Goal: Information Seeking & Learning: Learn about a topic

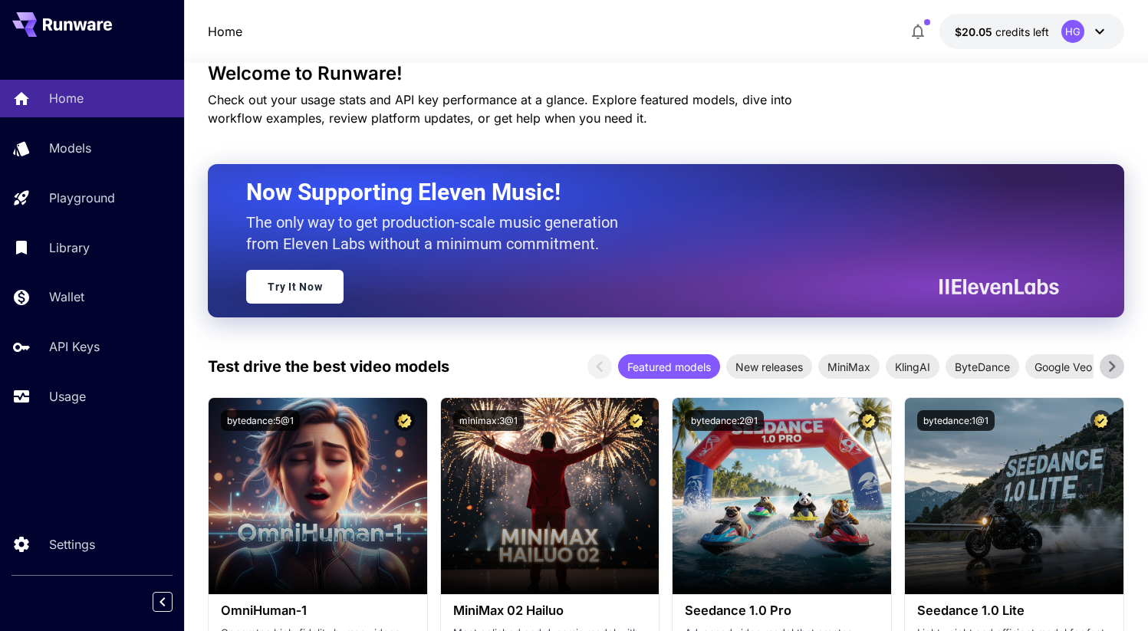
scroll to position [114, 0]
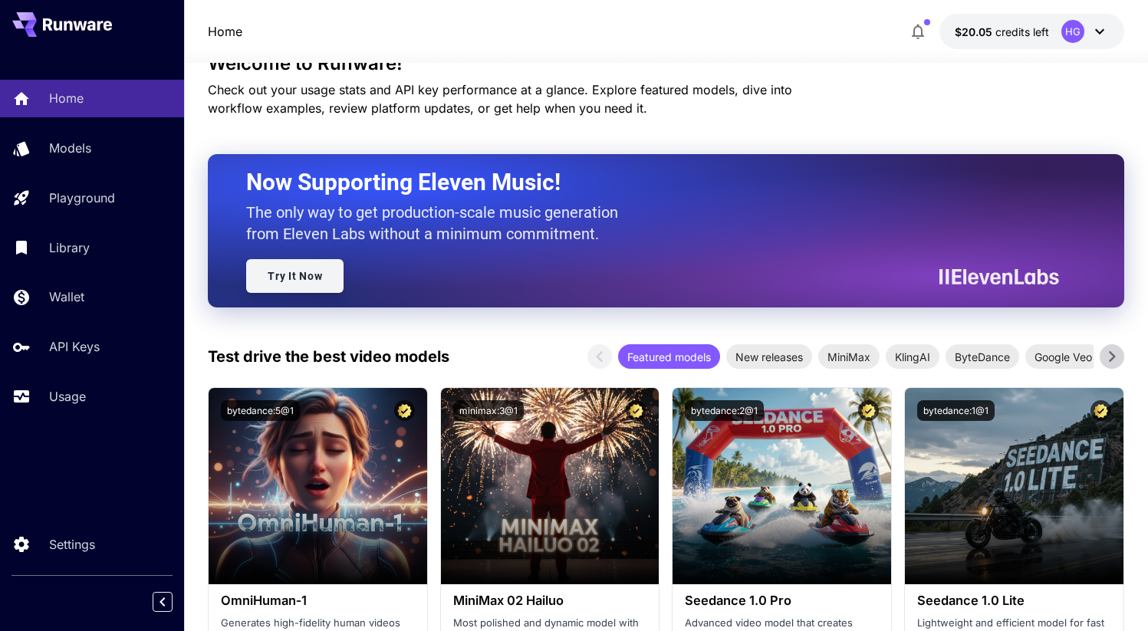
click at [321, 273] on link "Try It Now" at bounding box center [294, 276] width 97 height 34
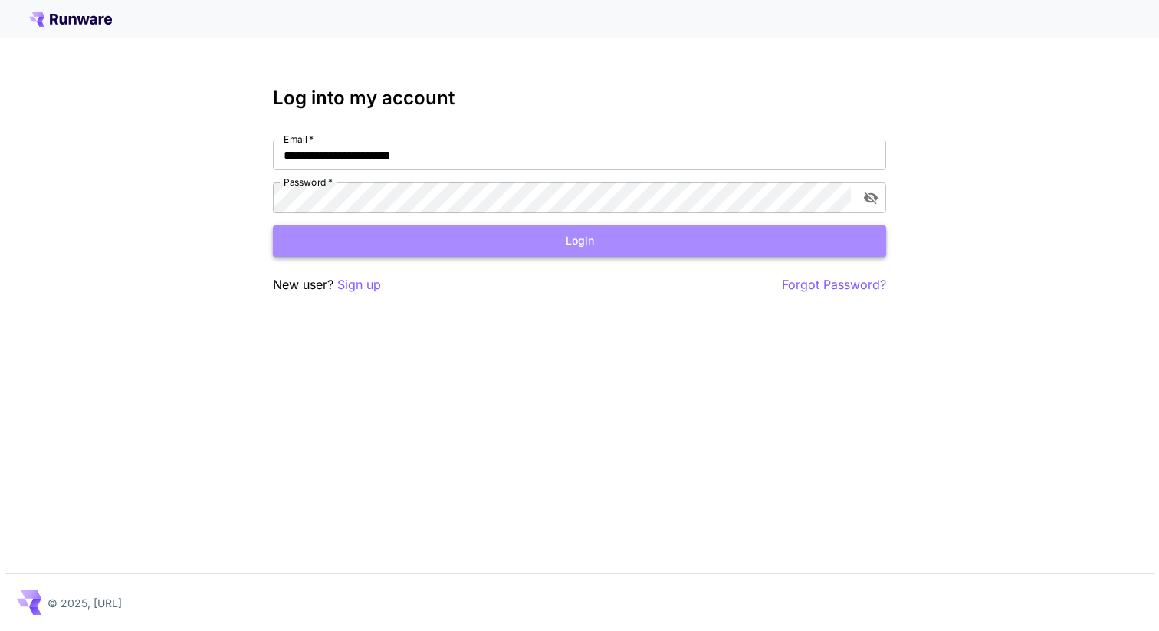
click at [442, 238] on button "Login" at bounding box center [579, 240] width 613 height 31
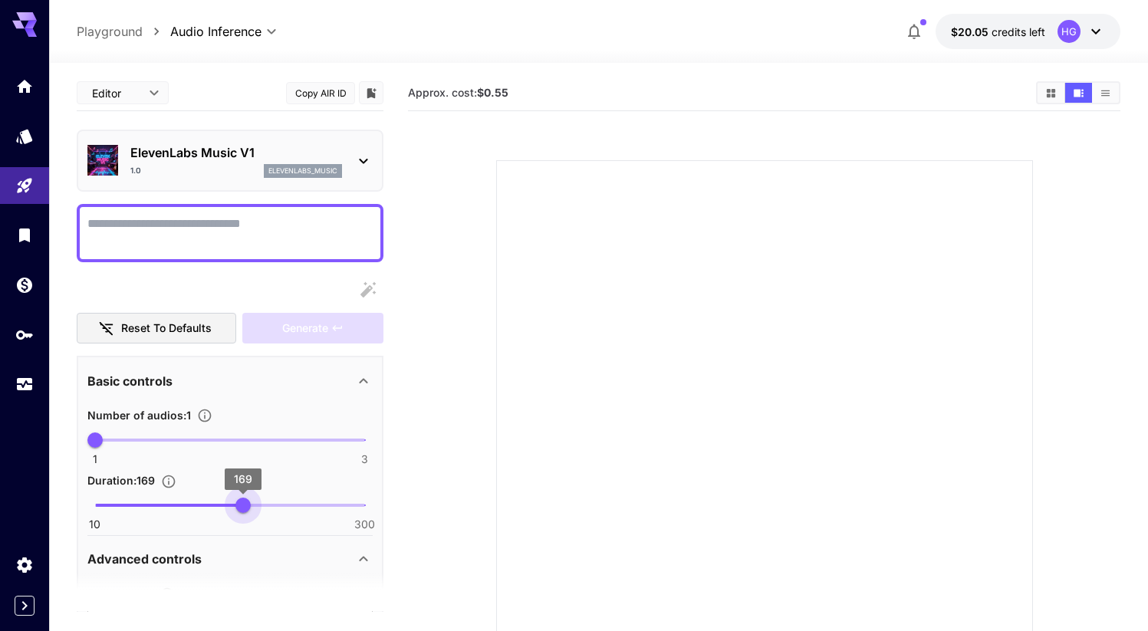
drag, startPoint x: 98, startPoint y: 511, endPoint x: 243, endPoint y: 524, distance: 145.4
click at [243, 524] on div "10 300 169" at bounding box center [229, 512] width 285 height 36
drag, startPoint x: 246, startPoint y: 508, endPoint x: 385, endPoint y: 510, distance: 138.8
click at [385, 510] on main "Editor **** ​ Copy AIR ID ElevenLabs Music V1 1.0 elevenlabs_music Reset to def…" at bounding box center [599, 396] width 1044 height 643
drag, startPoint x: 360, startPoint y: 502, endPoint x: 278, endPoint y: 501, distance: 81.3
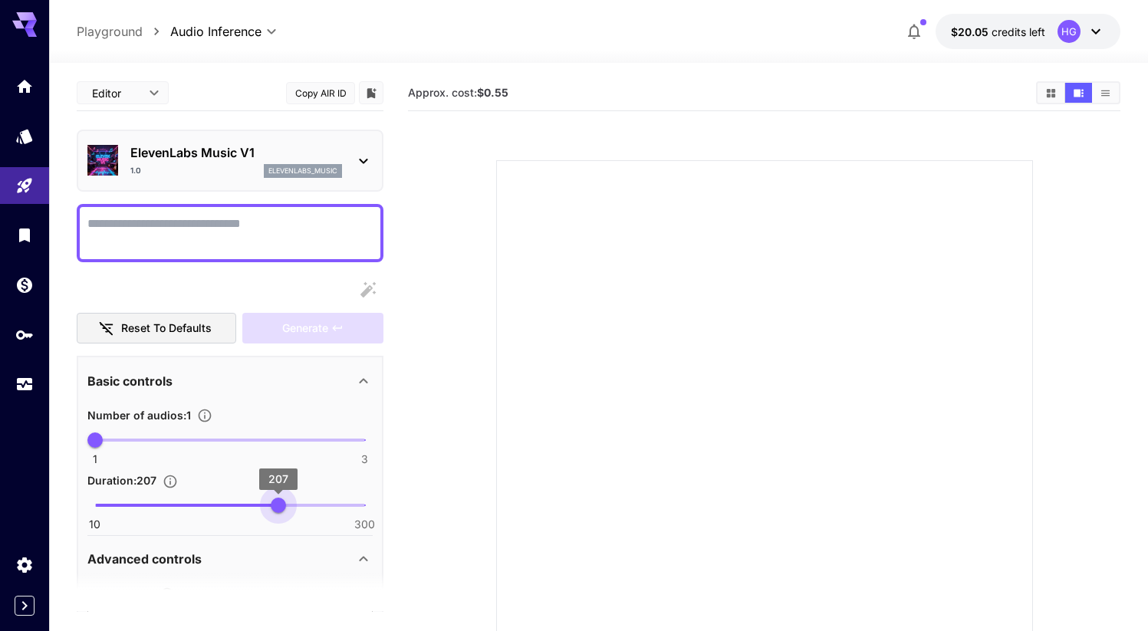
click at [278, 501] on span "207" at bounding box center [278, 505] width 15 height 15
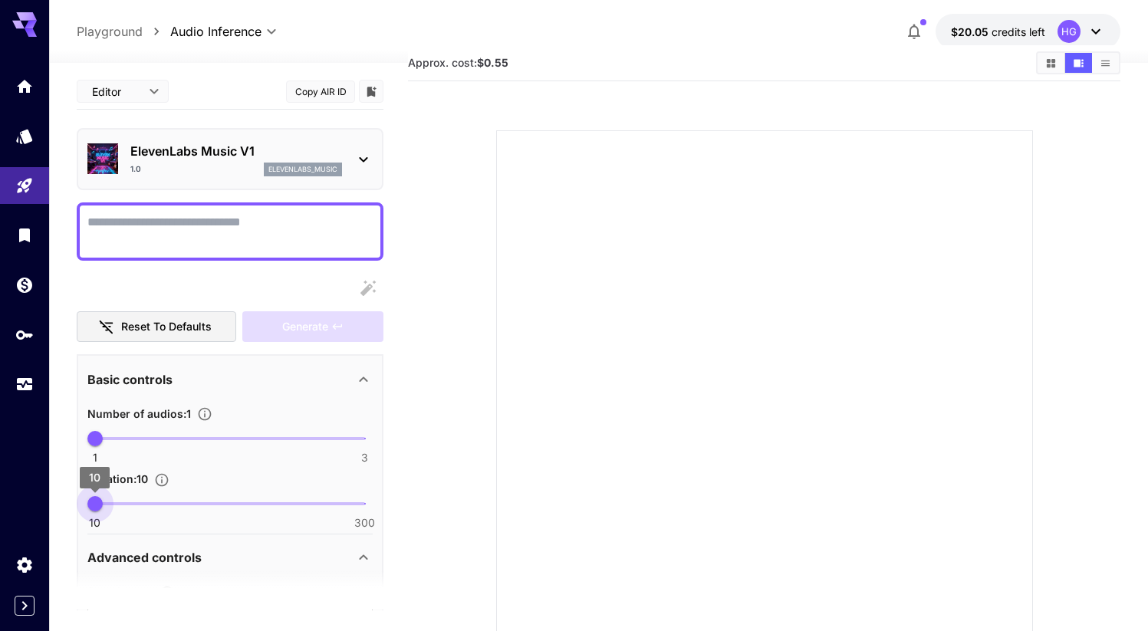
drag, startPoint x: 280, startPoint y: 501, endPoint x: 49, endPoint y: 495, distance: 230.9
click at [49, 495] on div "**********" at bounding box center [574, 346] width 1148 height 752
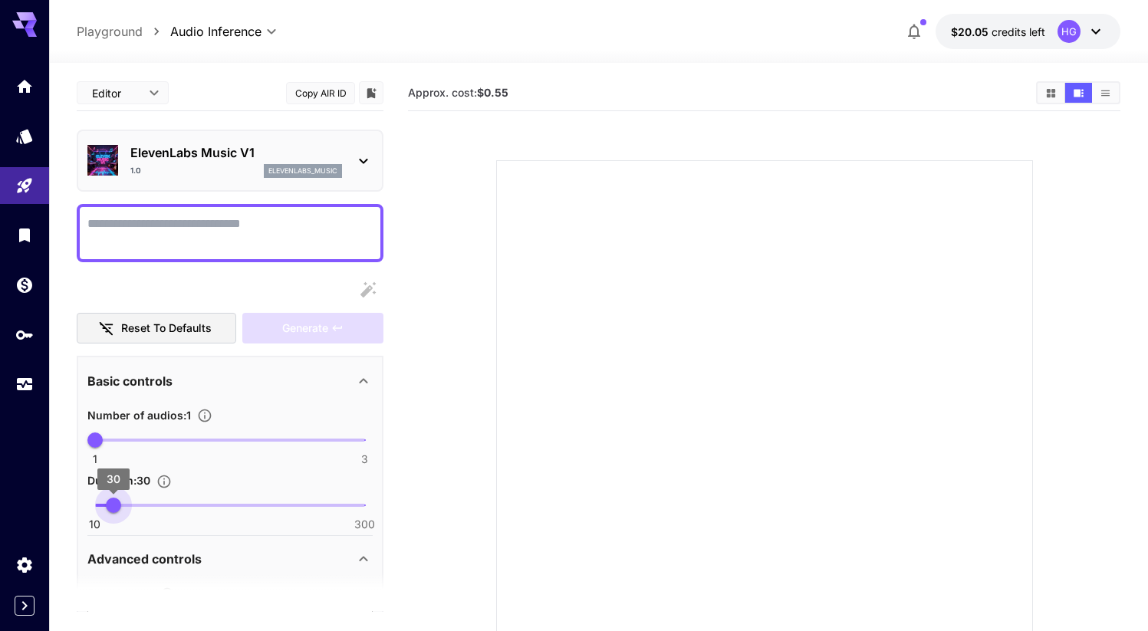
drag, startPoint x: 99, startPoint y: 506, endPoint x: 129, endPoint y: 507, distance: 29.9
click at [121, 508] on span "30" at bounding box center [113, 505] width 15 height 15
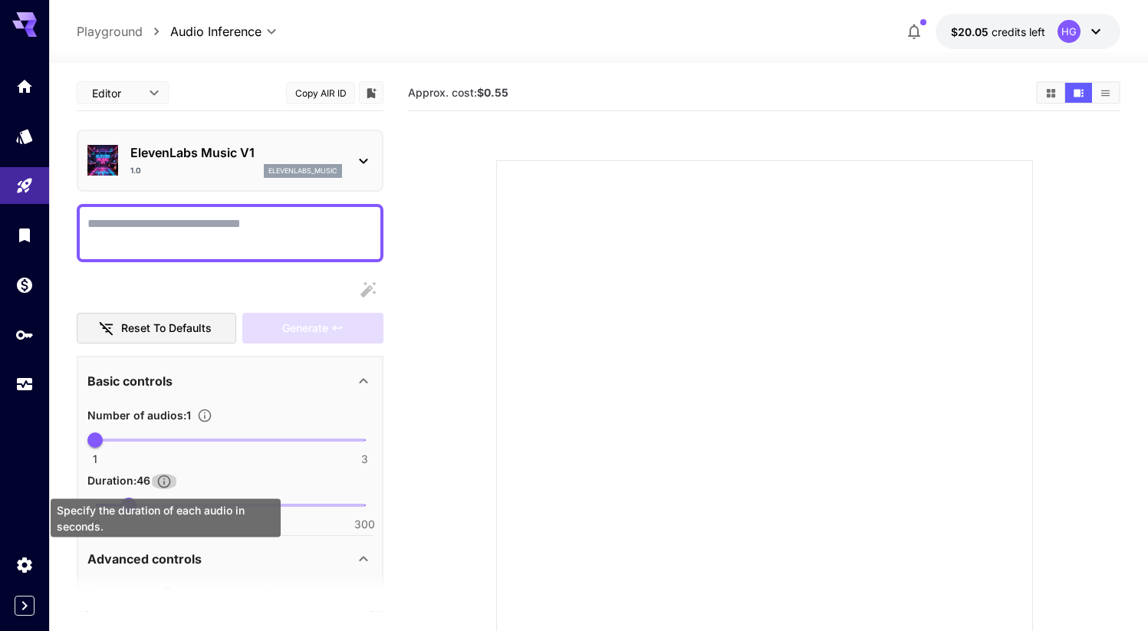
click at [163, 482] on icon "Specify the duration of each audio in seconds." at bounding box center [163, 481] width 15 height 15
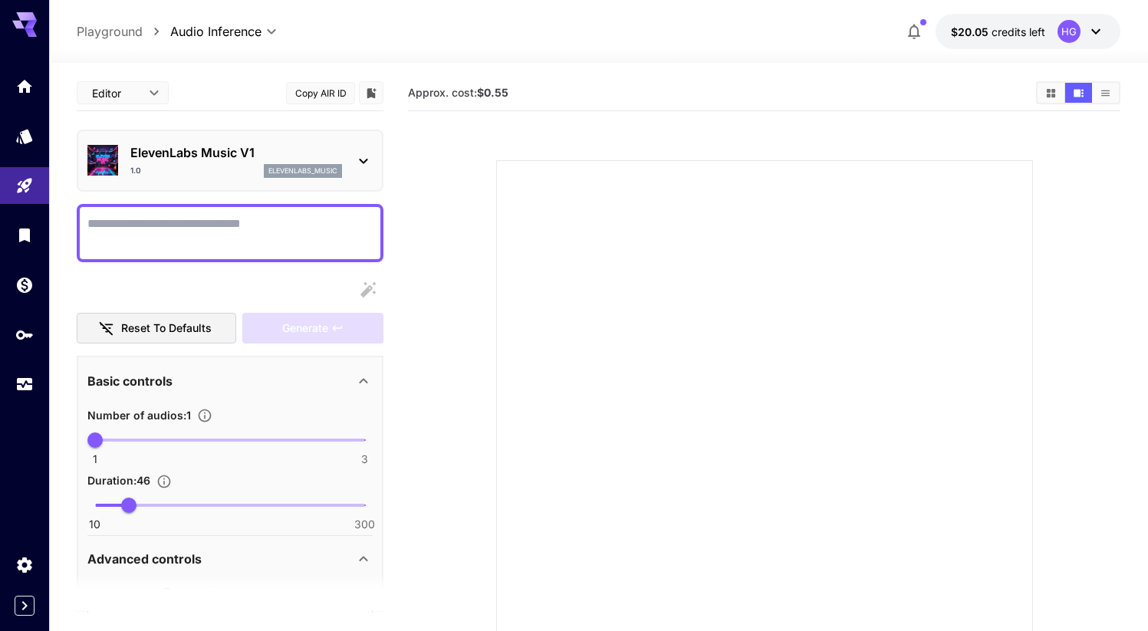
click at [460, 455] on section at bounding box center [763, 410] width 689 height 574
drag, startPoint x: 128, startPoint y: 508, endPoint x: 41, endPoint y: 511, distance: 86.7
click at [41, 511] on div "**********" at bounding box center [574, 376] width 1148 height 752
type input "**"
drag, startPoint x: 101, startPoint y: 505, endPoint x: 66, endPoint y: 508, distance: 35.4
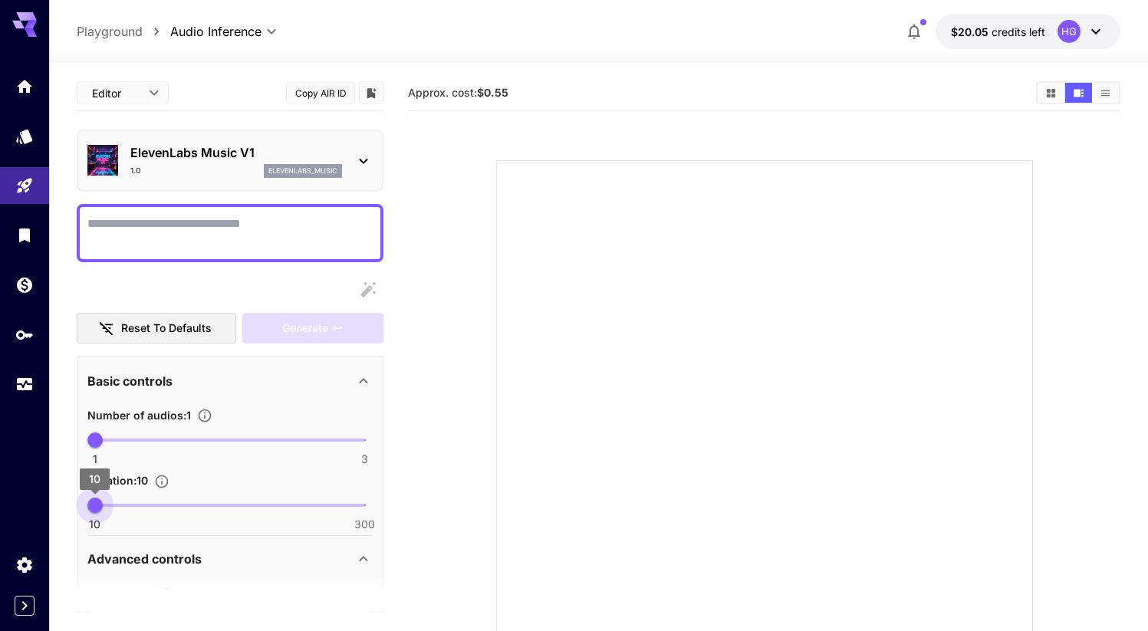
click at [66, 508] on section "Editor **** ​ Copy AIR ID ElevenLabs Music V1 1.0 elevenlabs_music Reset to def…" at bounding box center [598, 407] width 1099 height 689
drag, startPoint x: 97, startPoint y: 442, endPoint x: 188, endPoint y: 442, distance: 90.5
click at [188, 442] on span "1 3 2" at bounding box center [230, 440] width 270 height 23
type input "*"
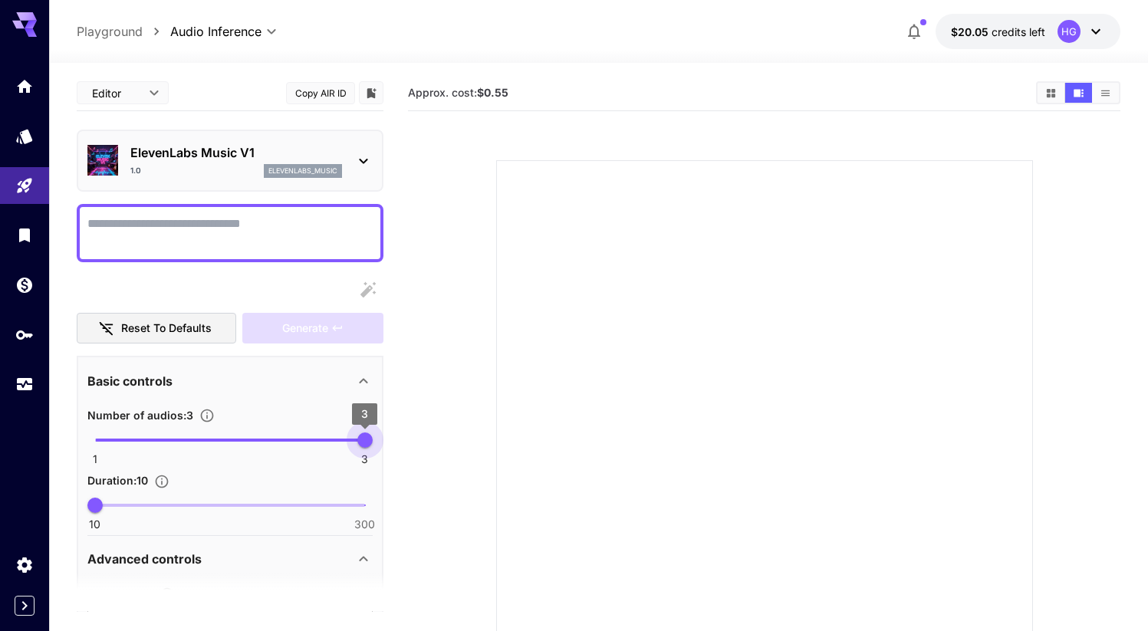
drag, startPoint x: 233, startPoint y: 446, endPoint x: 417, endPoint y: 452, distance: 184.1
click at [418, 452] on main "Editor **** ​ Copy AIR ID ElevenLabs Music V1 1.0 elevenlabs_music Reset to def…" at bounding box center [599, 396] width 1044 height 643
type input "*"
drag, startPoint x: 98, startPoint y: 442, endPoint x: 496, endPoint y: 461, distance: 398.4
click at [496, 461] on main "Editor **** ​ Copy AIR ID ElevenLabs Music V1 1.0 elevenlabs_music Reset to def…" at bounding box center [599, 396] width 1044 height 643
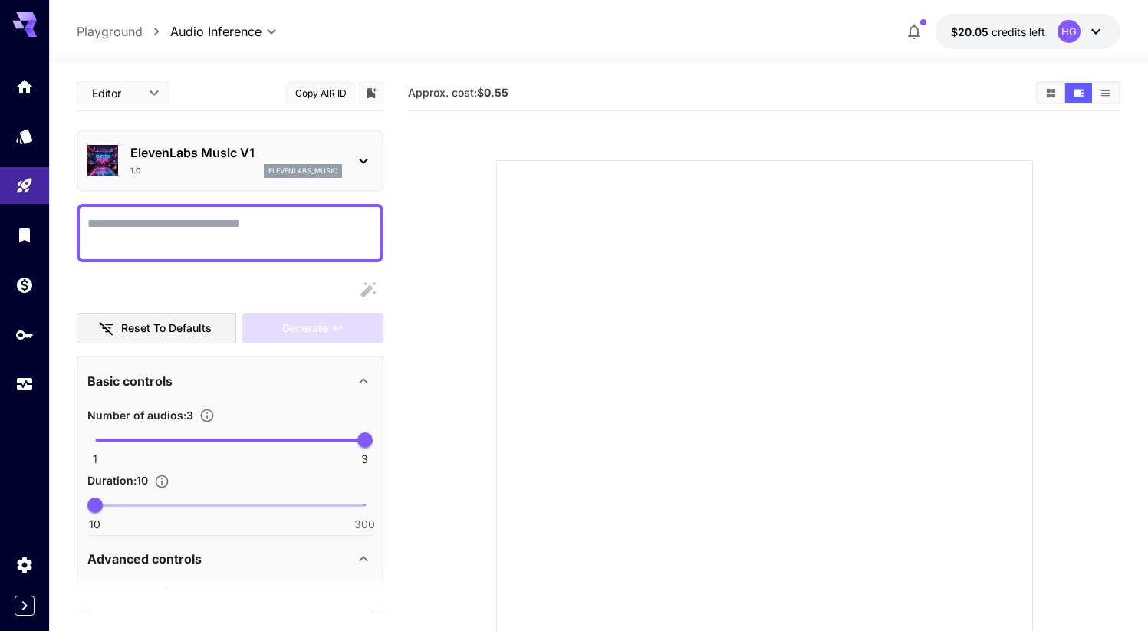
click at [216, 237] on textarea "Display cost in response" at bounding box center [229, 233] width 285 height 37
click at [219, 233] on textarea "Display cost in response" at bounding box center [229, 233] width 285 height 37
paste textarea "**********"
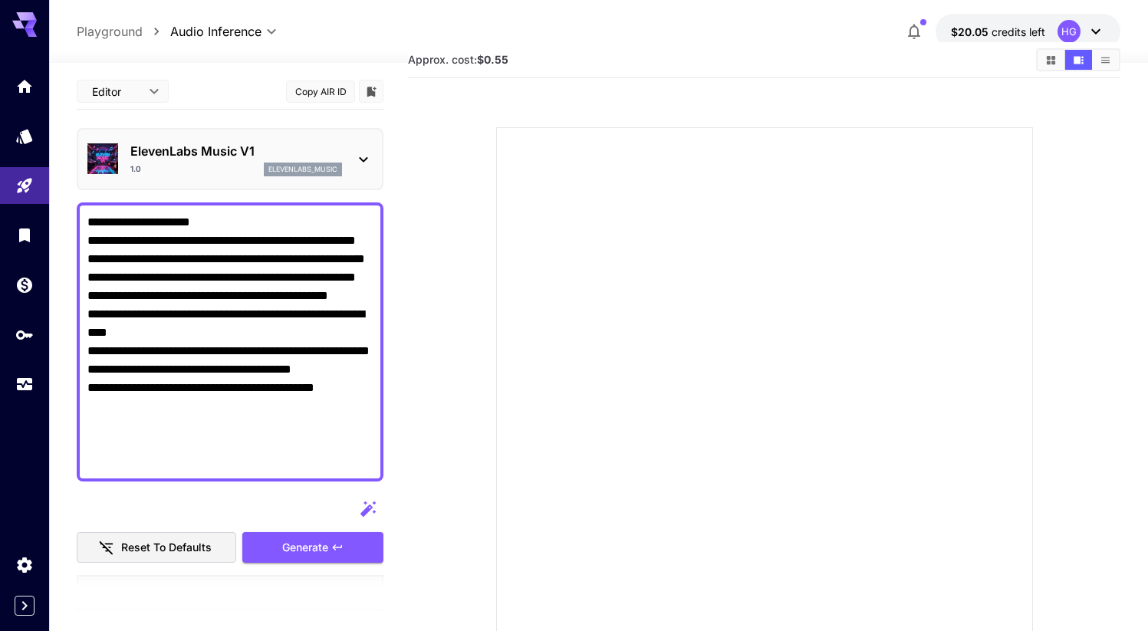
click at [358, 155] on icon at bounding box center [363, 159] width 18 height 18
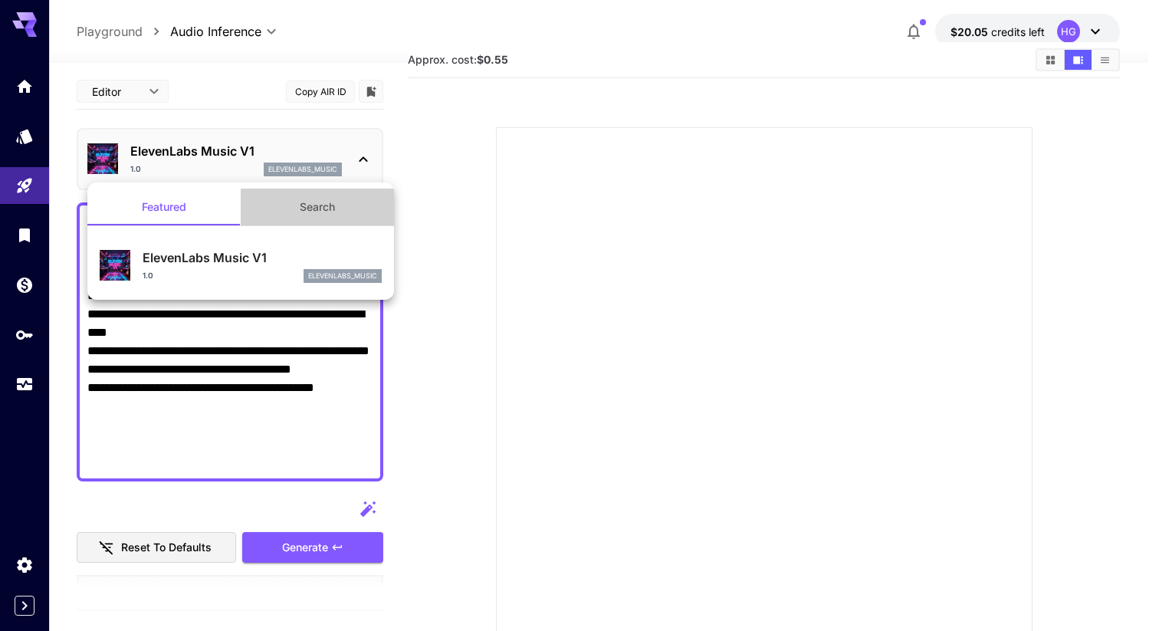
click at [319, 201] on button "Search" at bounding box center [317, 207] width 153 height 37
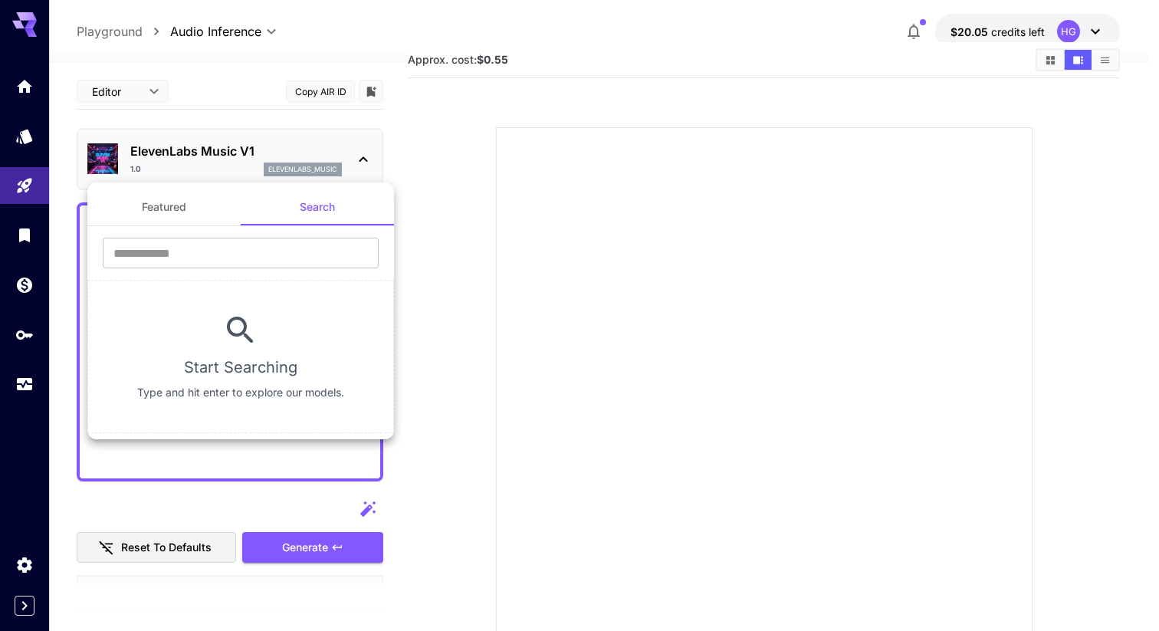
click at [166, 211] on button "Featured" at bounding box center [163, 207] width 153 height 37
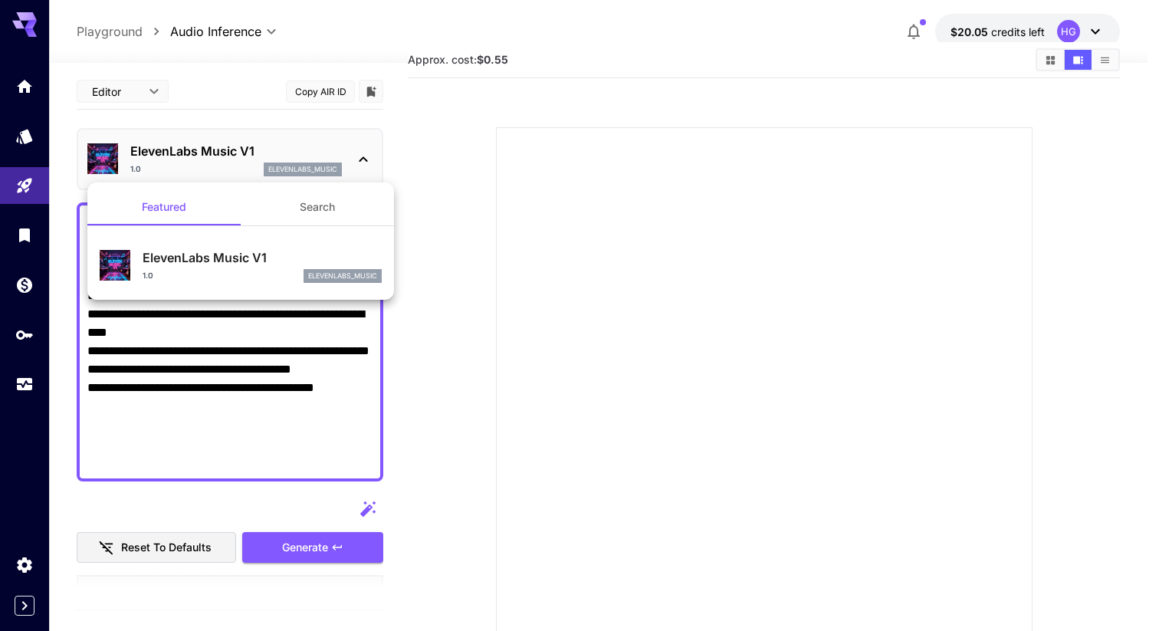
click at [223, 358] on div at bounding box center [579, 315] width 1159 height 631
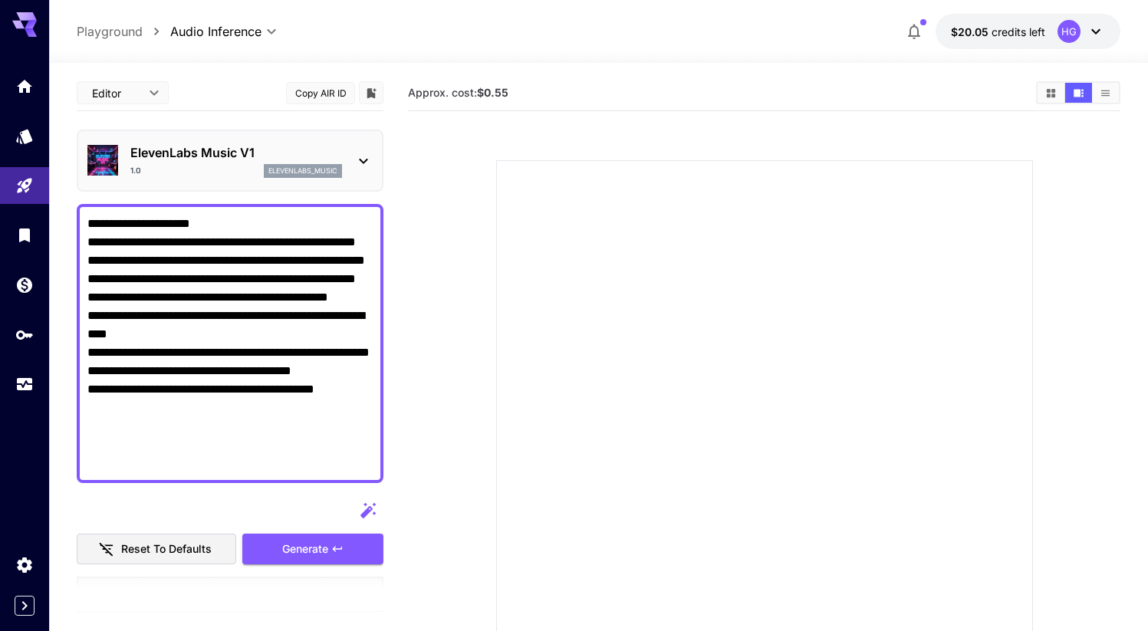
scroll to position [19, 0]
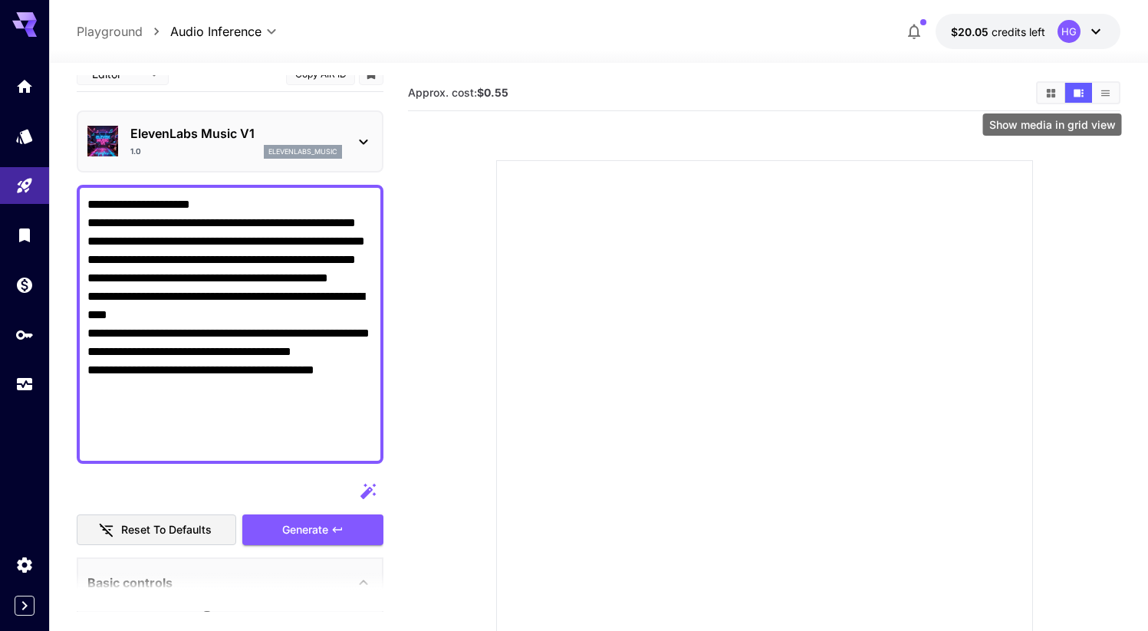
click at [1044, 94] on button "Show media in grid view" at bounding box center [1050, 93] width 27 height 20
click at [1077, 90] on icon "Show media in video view" at bounding box center [1079, 93] width 10 height 8
click at [1111, 91] on button "Show media in list view" at bounding box center [1105, 93] width 27 height 20
click at [1084, 93] on button "Show media in video view" at bounding box center [1078, 93] width 27 height 20
click at [294, 531] on div "Generate" at bounding box center [312, 530] width 141 height 31
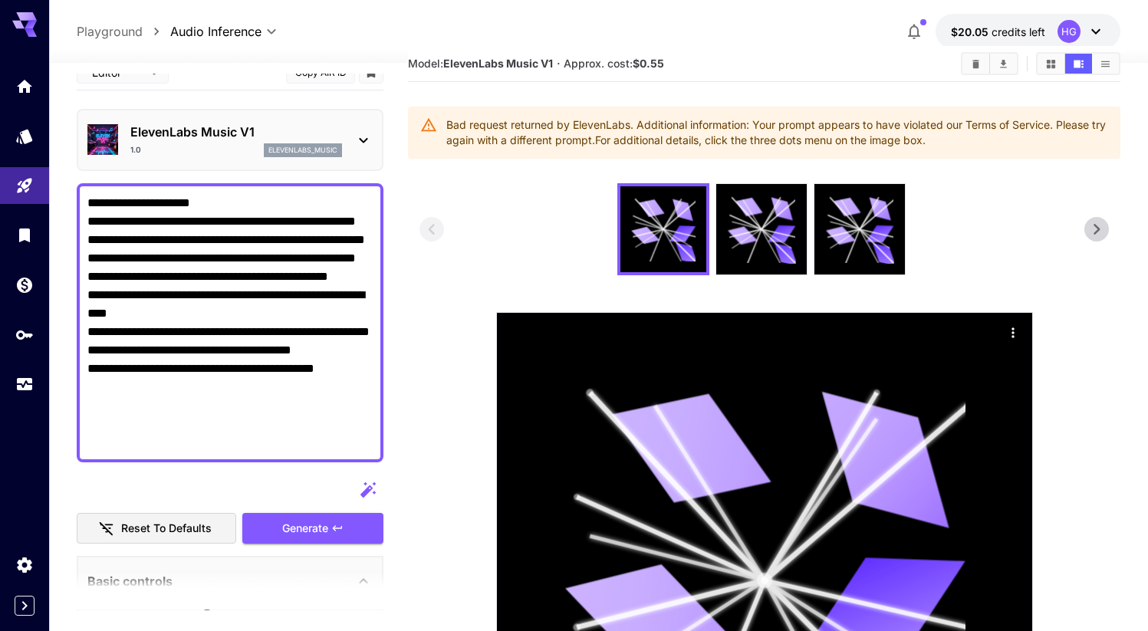
drag, startPoint x: 88, startPoint y: 330, endPoint x: 447, endPoint y: 483, distance: 390.3
click at [436, 482] on main "**********" at bounding box center [599, 453] width 1044 height 815
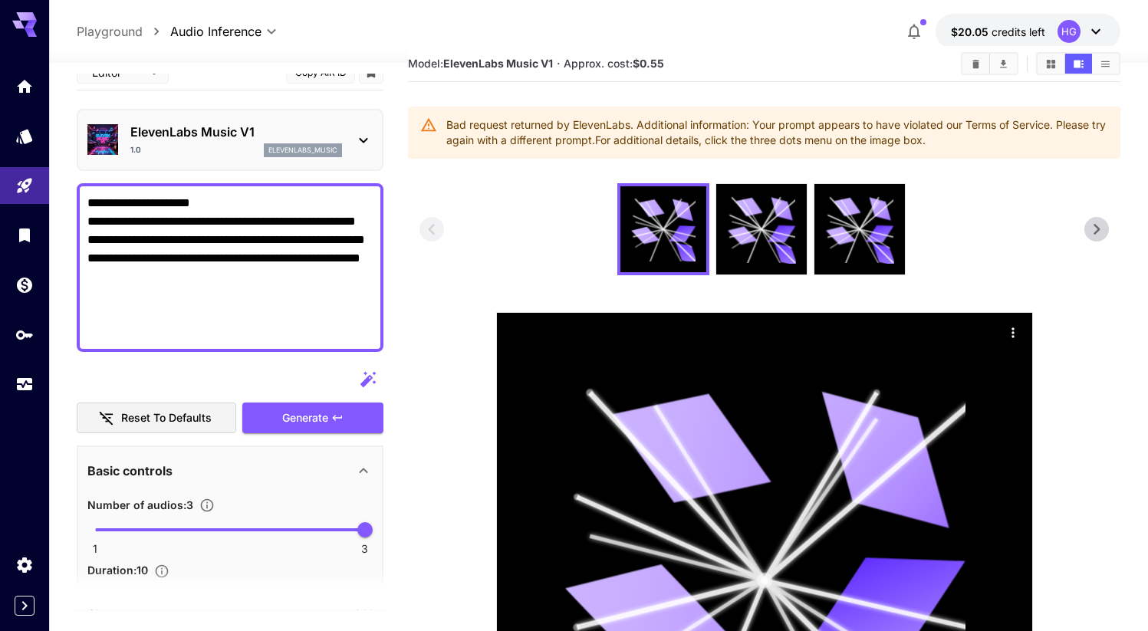
drag, startPoint x: 126, startPoint y: 305, endPoint x: 25, endPoint y: 163, distance: 173.8
click at [25, 163] on div "**********" at bounding box center [574, 433] width 1148 height 924
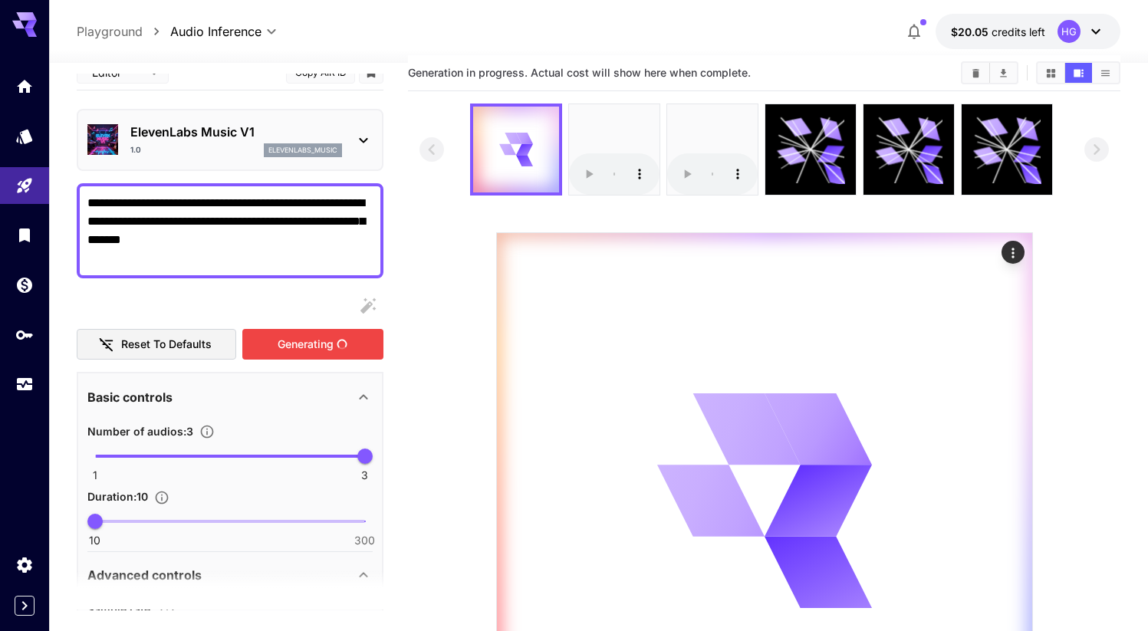
scroll to position [0, 0]
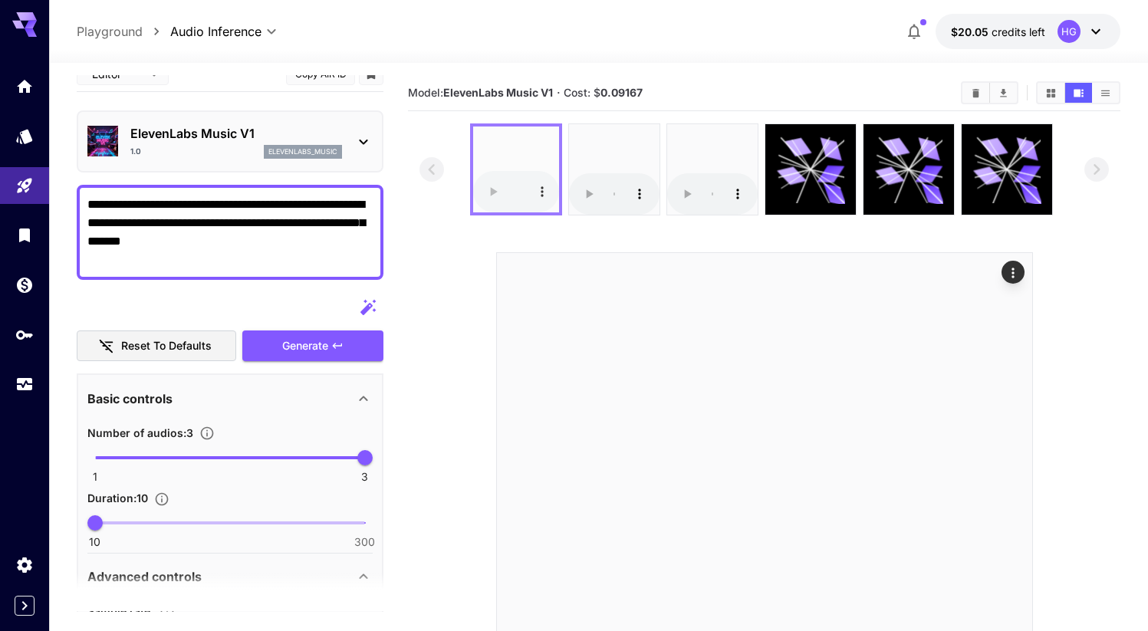
type textarea "**********"
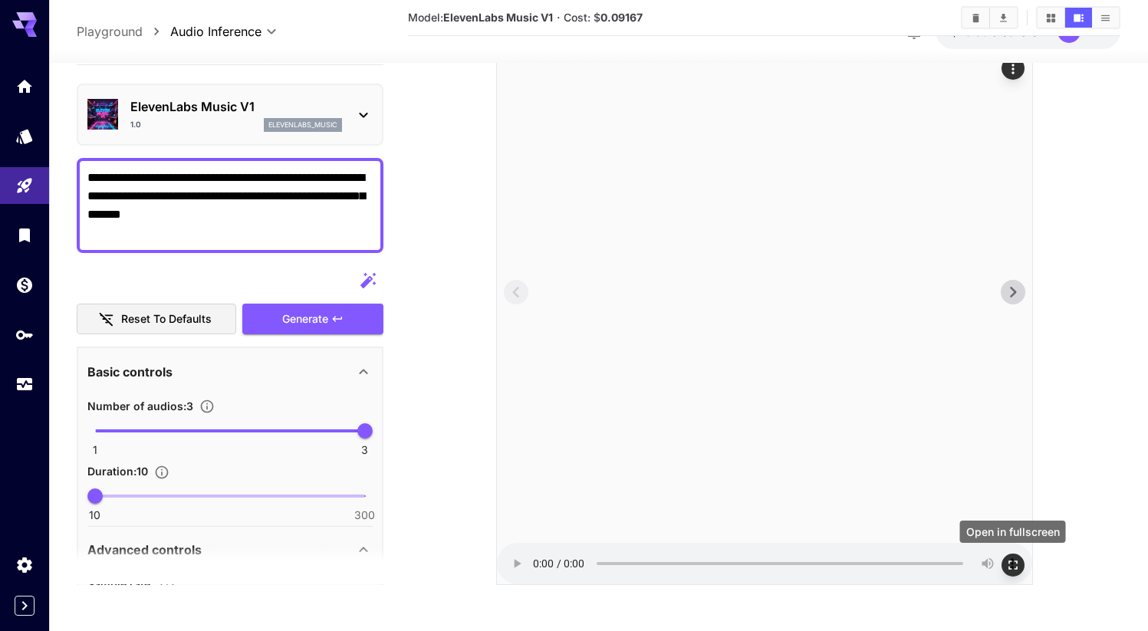
click at [1017, 567] on icon "Open in fullscreen" at bounding box center [1012, 564] width 15 height 15
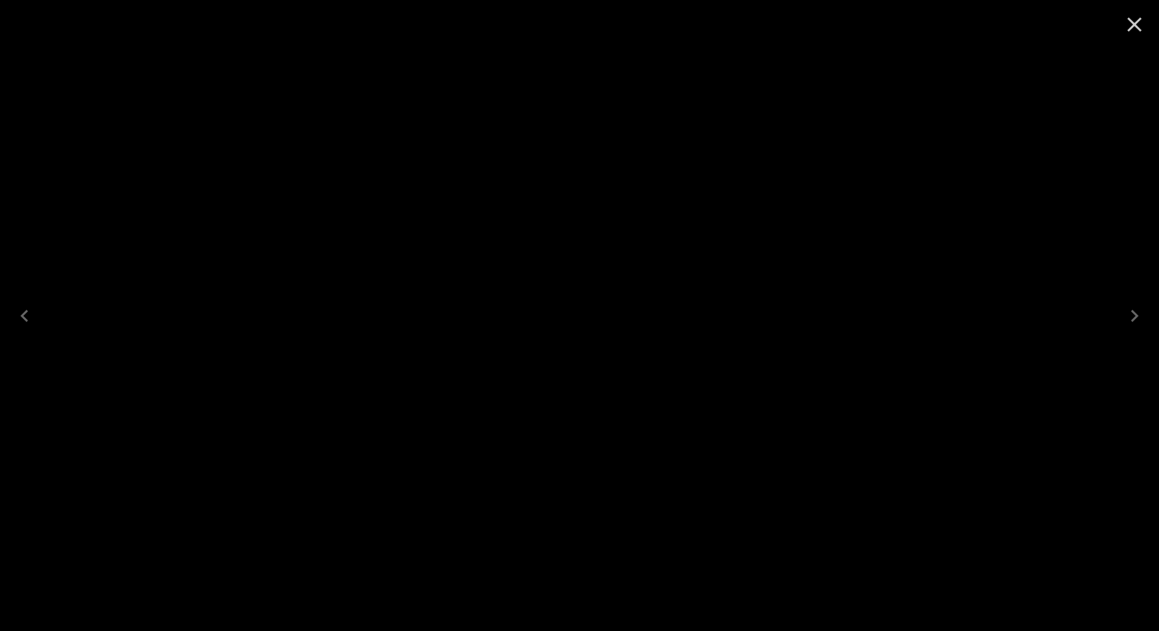
click at [1136, 25] on icon "Close" at bounding box center [1135, 25] width 15 height 15
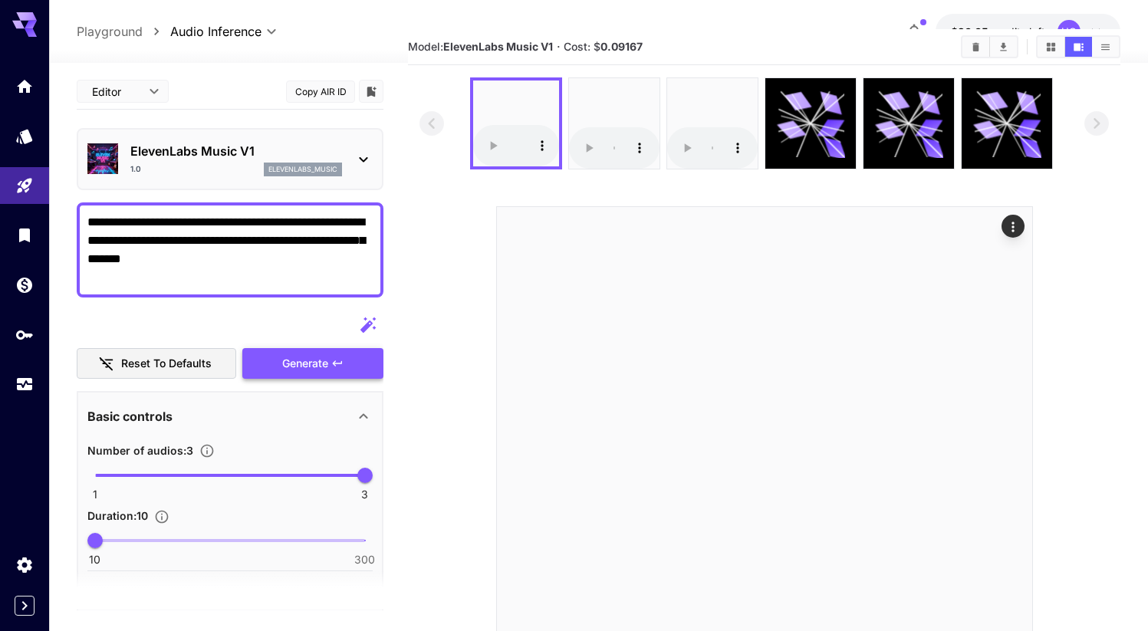
scroll to position [0, 0]
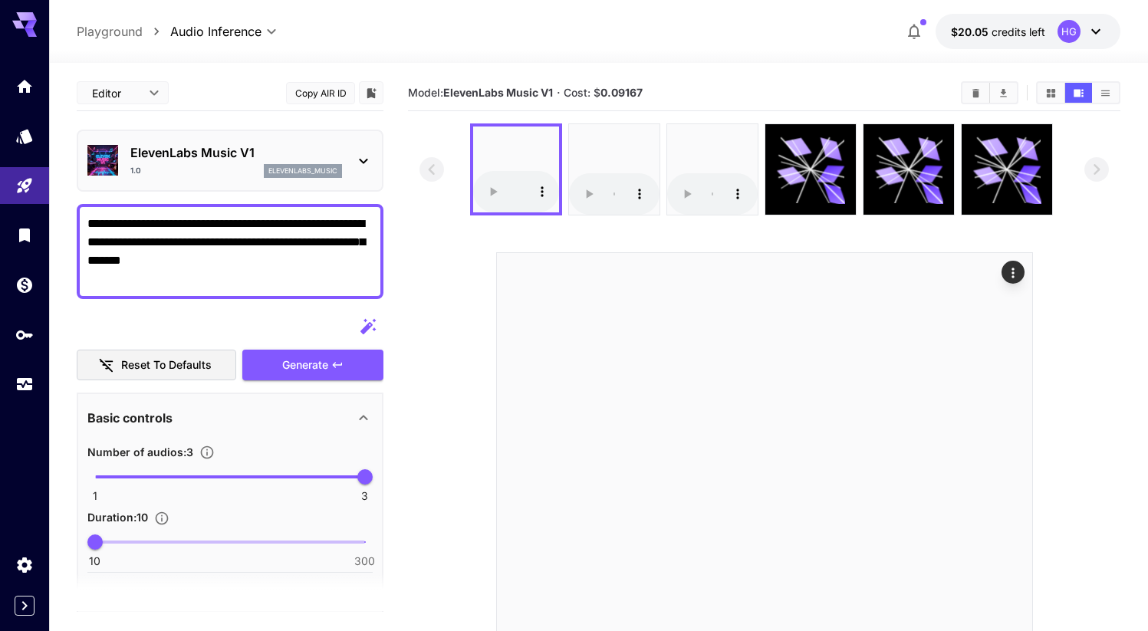
click at [124, 32] on p "Playground" at bounding box center [110, 31] width 66 height 18
type input "**********"
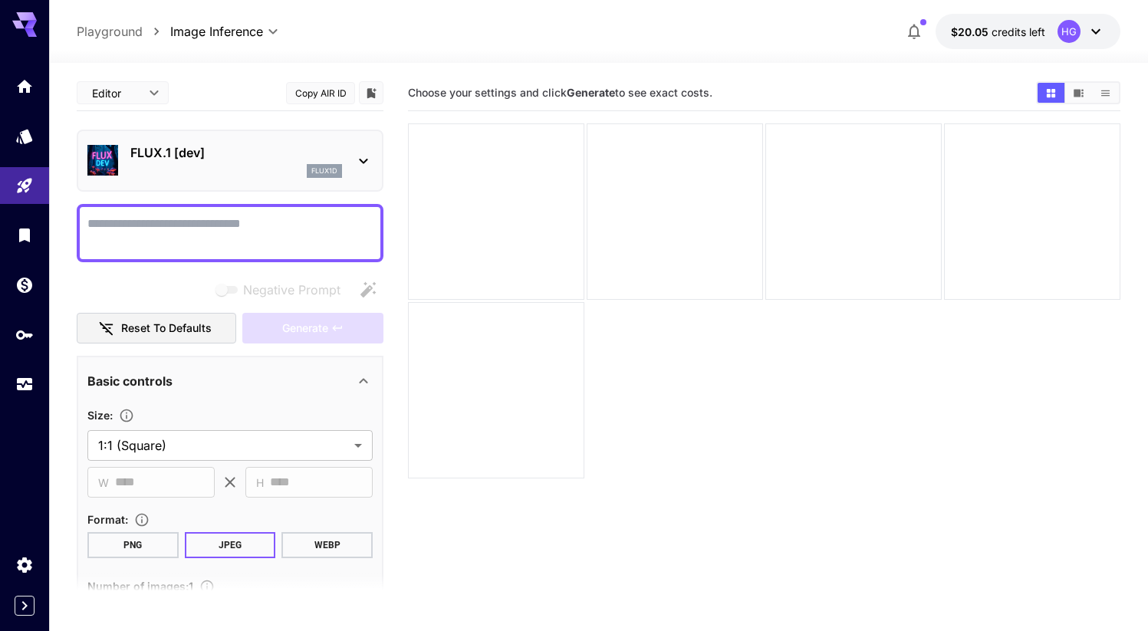
click at [369, 159] on icon at bounding box center [363, 161] width 18 height 18
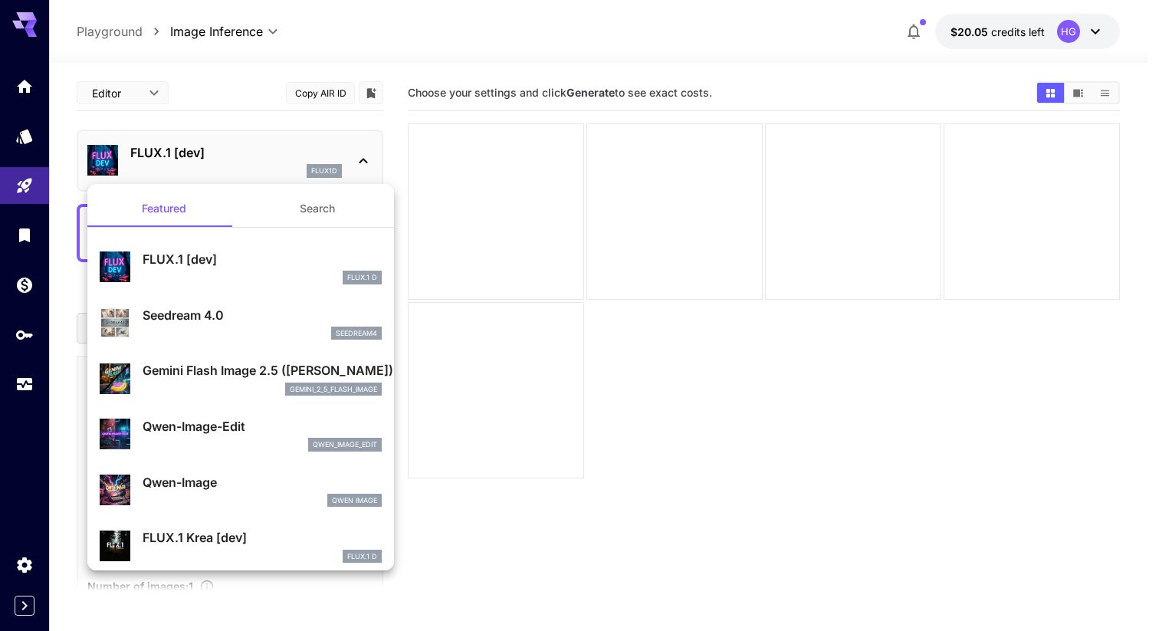
click at [306, 204] on button "Search" at bounding box center [317, 208] width 153 height 37
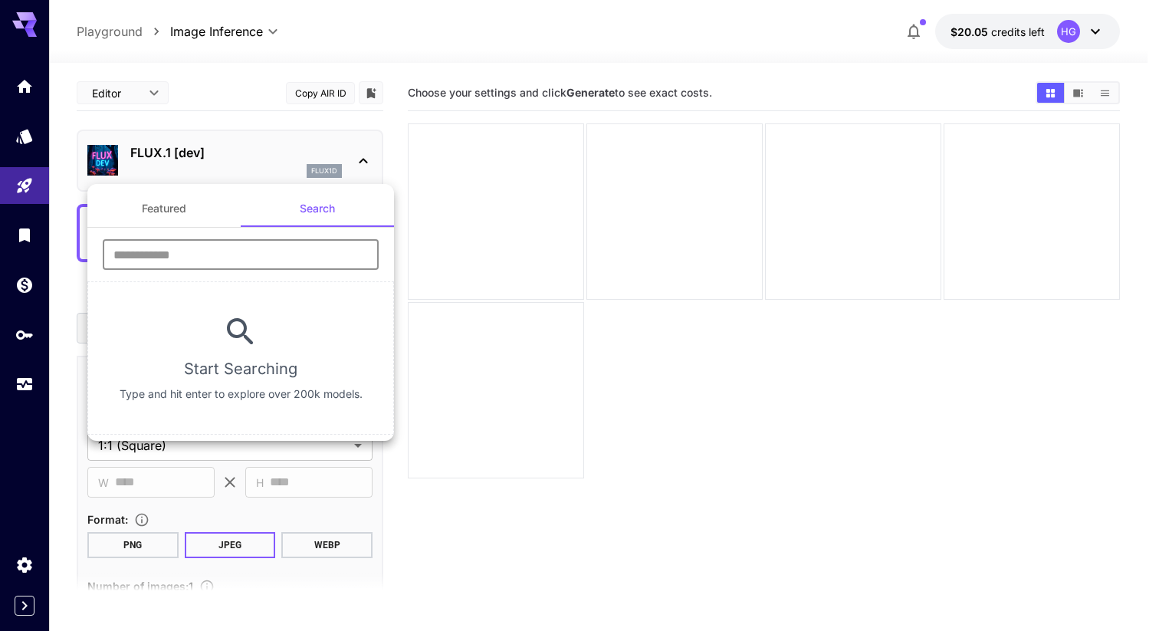
click at [234, 260] on input "text" at bounding box center [241, 254] width 276 height 31
type input "****"
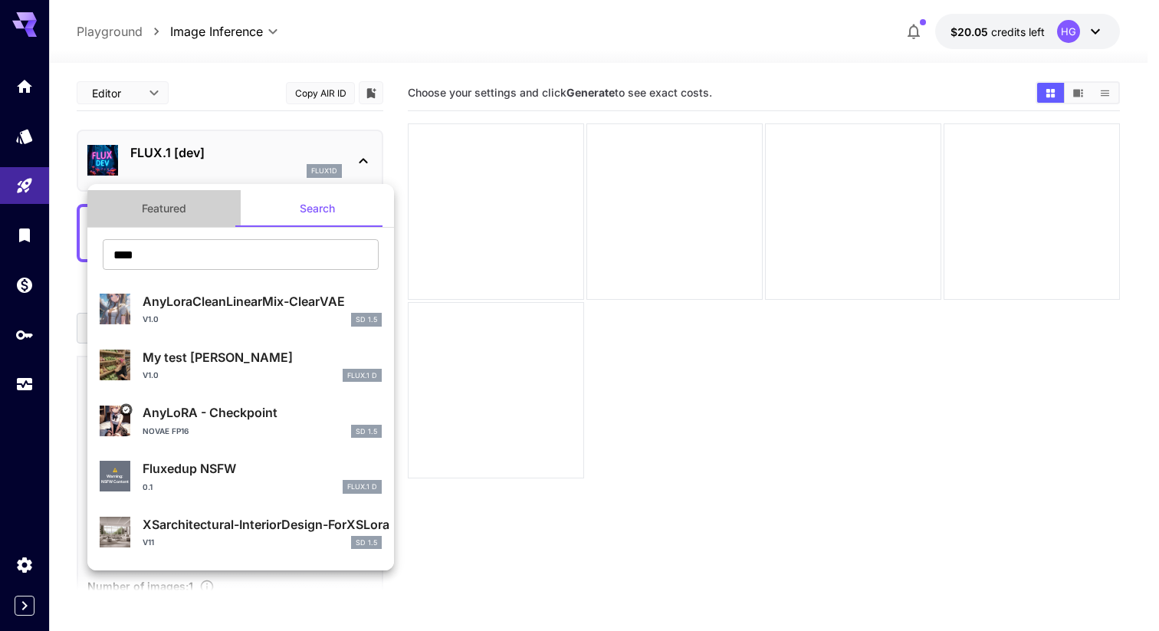
click at [171, 204] on button "Featured" at bounding box center [163, 208] width 153 height 37
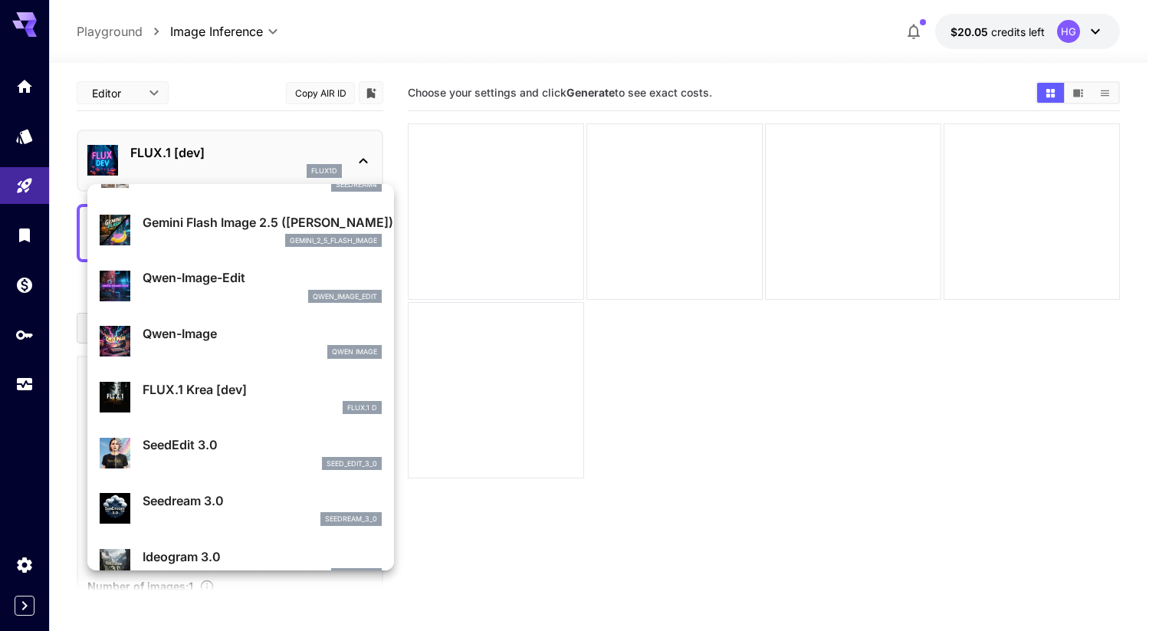
scroll to position [159, 0]
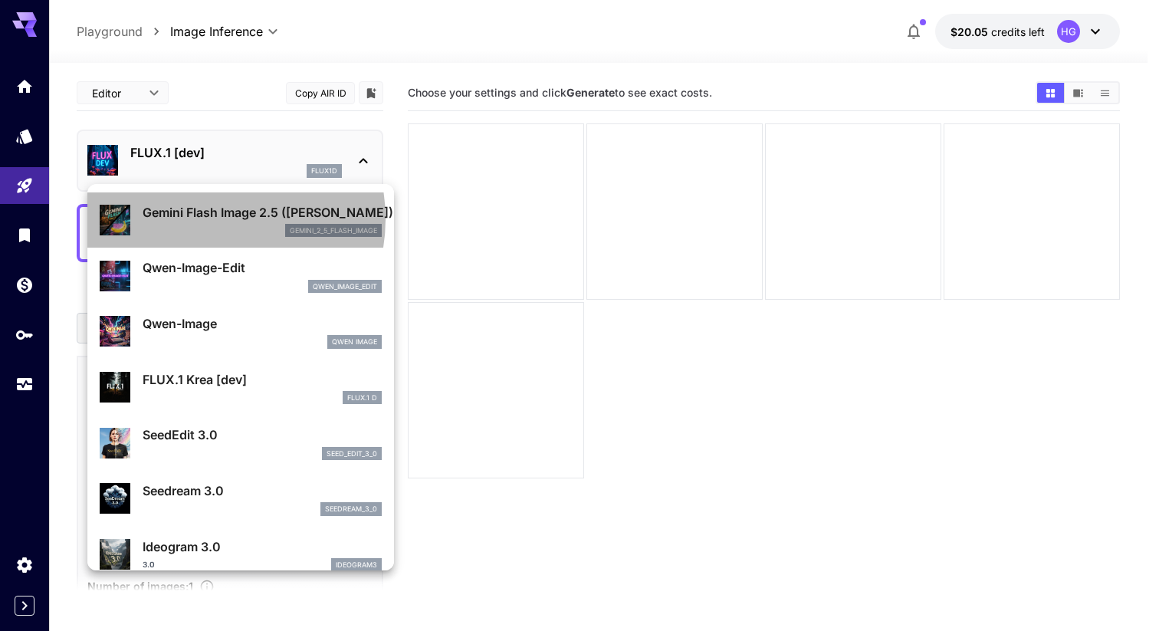
click at [208, 219] on p "Gemini Flash Image 2.5 ([PERSON_NAME])" at bounding box center [262, 212] width 239 height 18
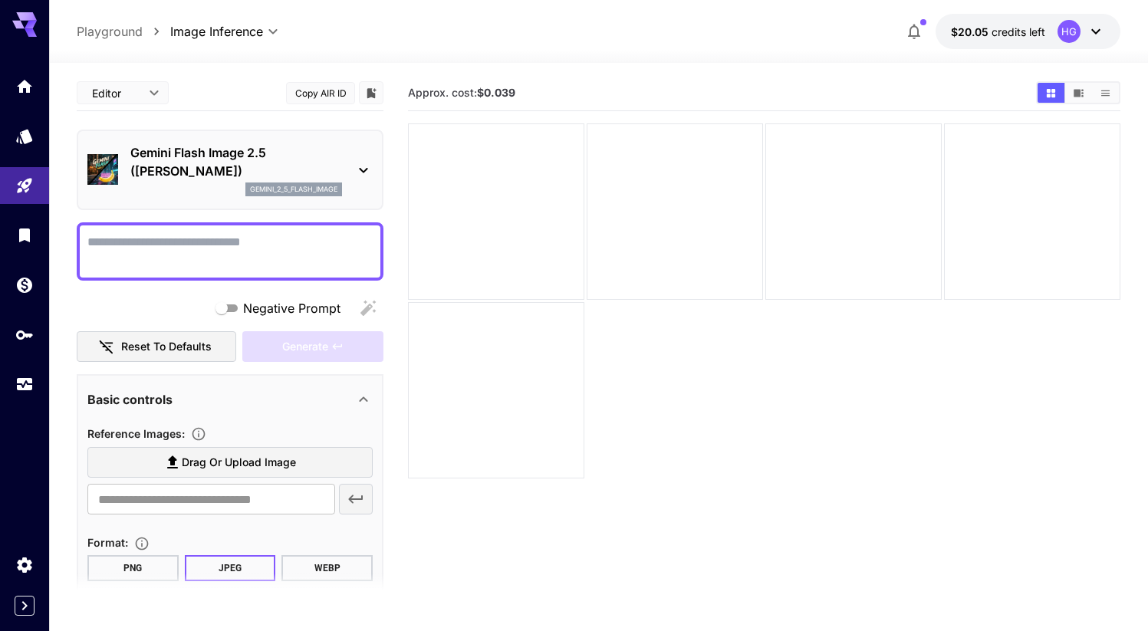
click at [353, 168] on div "Gemini Flash Image 2.5 ([PERSON_NAME]) gemini_2_5_flash_image" at bounding box center [229, 169] width 285 height 65
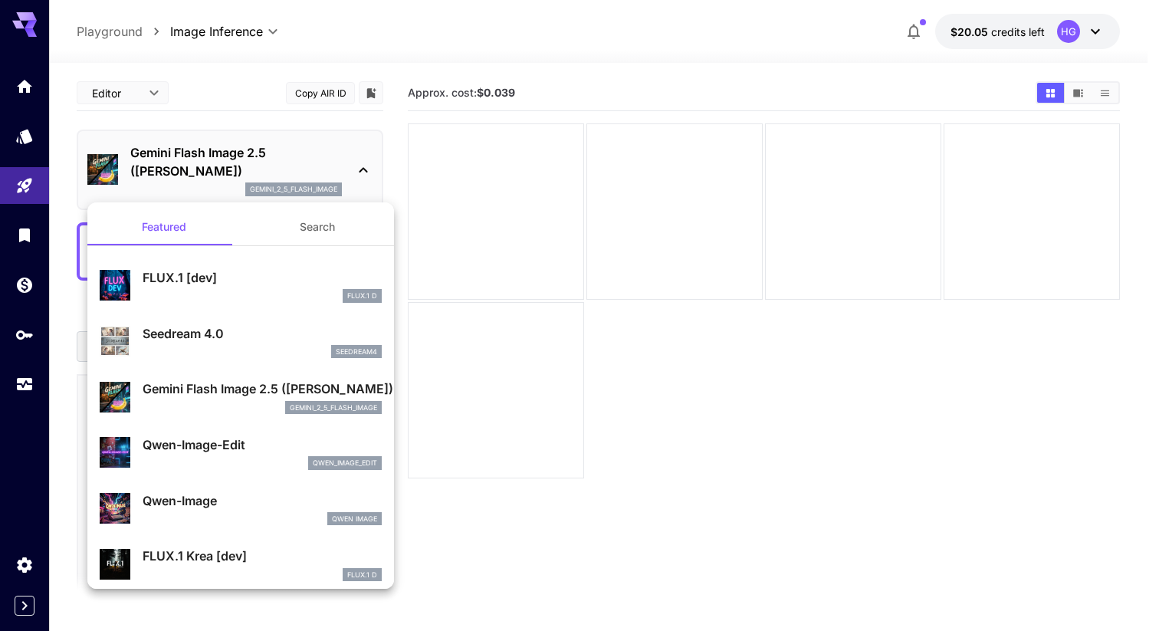
click at [739, 423] on div at bounding box center [579, 315] width 1159 height 631
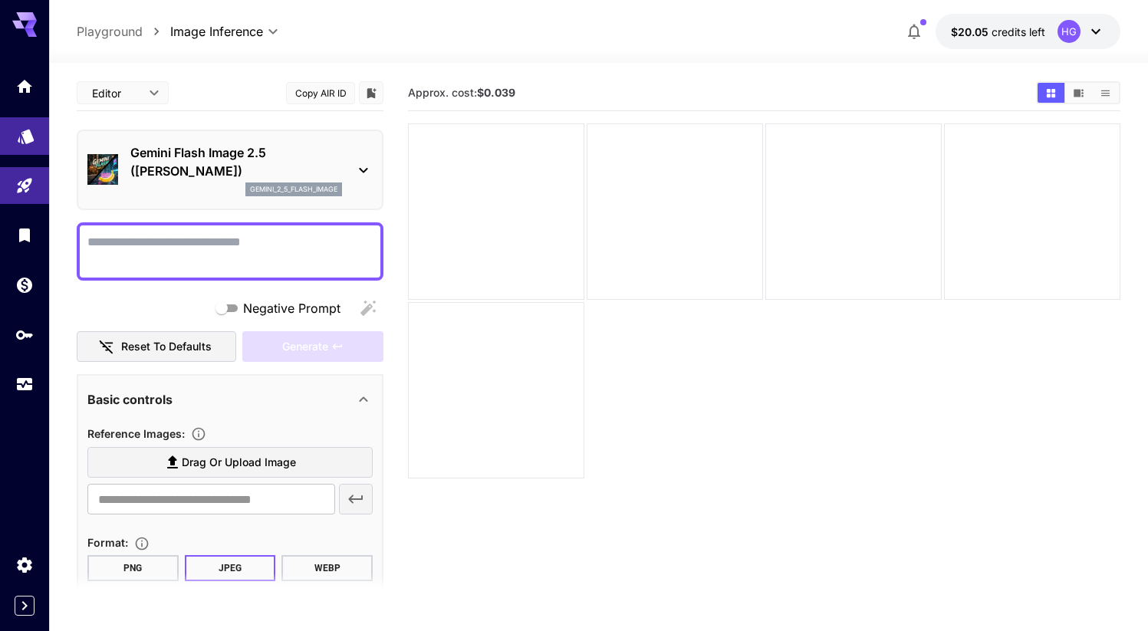
click at [37, 132] on link at bounding box center [24, 136] width 49 height 38
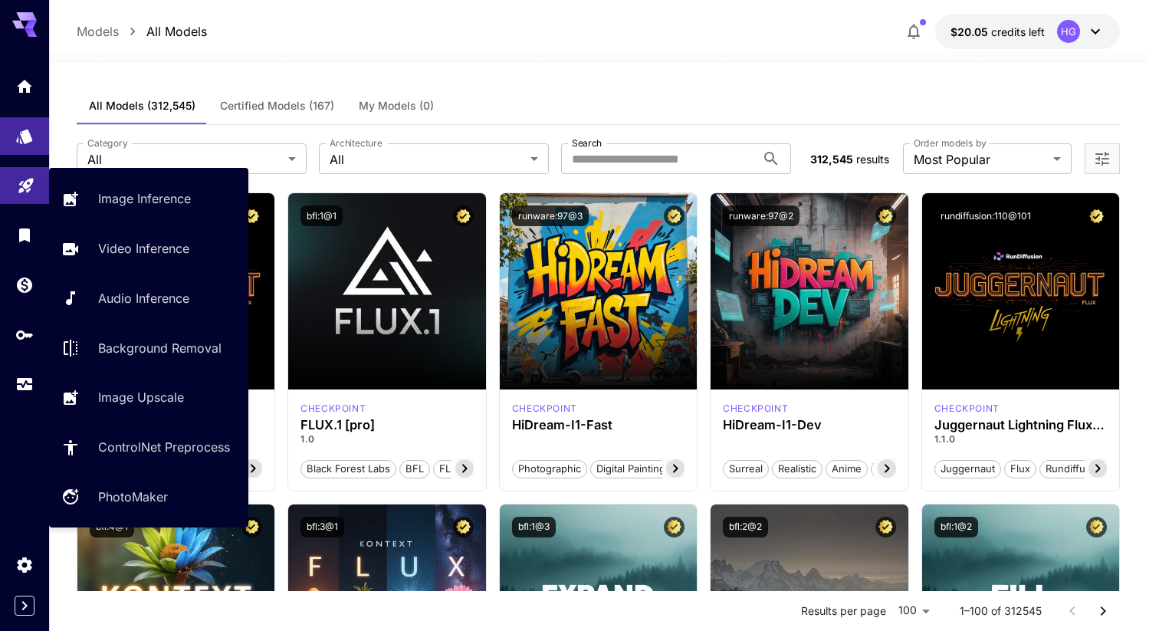
click at [30, 183] on icon "Playground" at bounding box center [26, 181] width 18 height 18
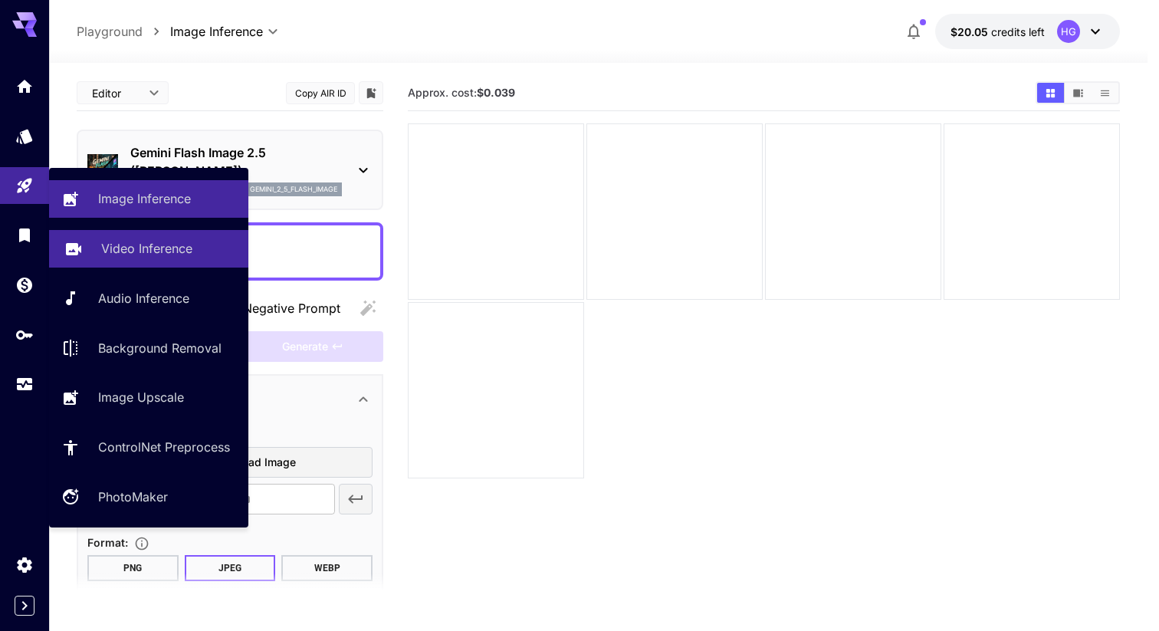
click at [179, 255] on p "Video Inference" at bounding box center [146, 248] width 91 height 18
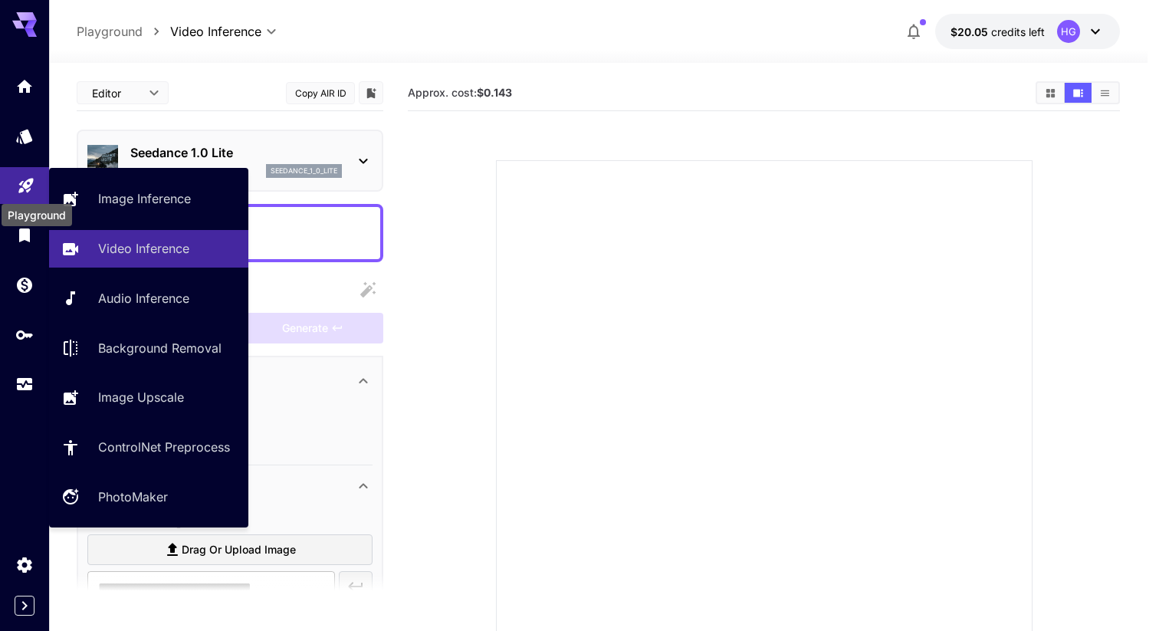
click at [28, 189] on icon "Playground" at bounding box center [26, 181] width 18 height 18
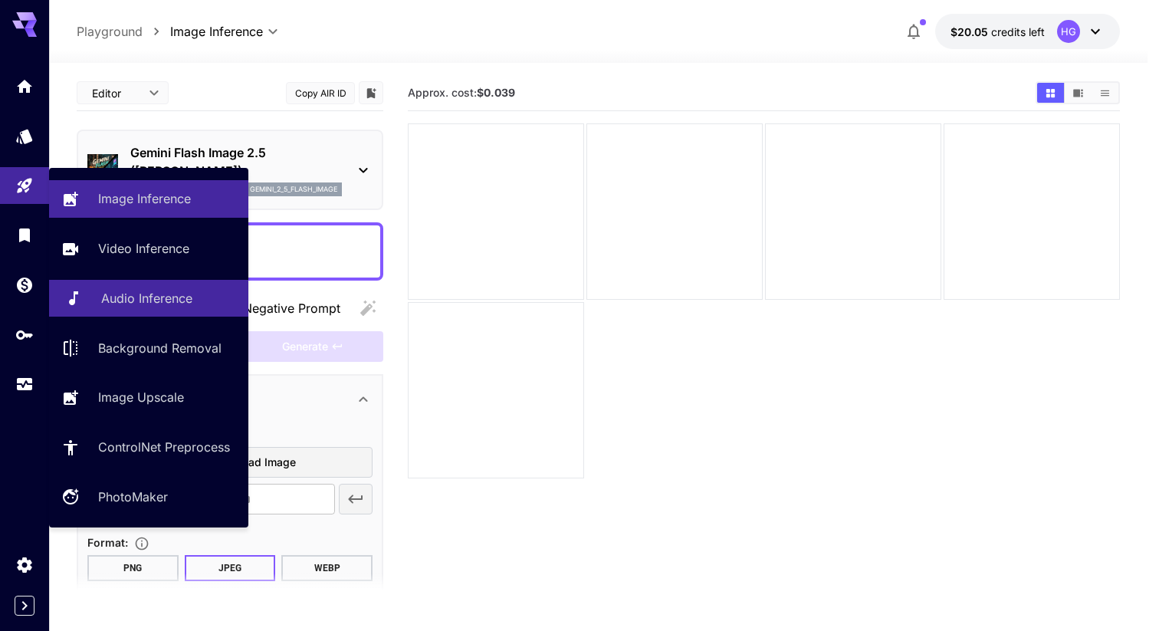
click at [152, 297] on p "Audio Inference" at bounding box center [146, 298] width 91 height 18
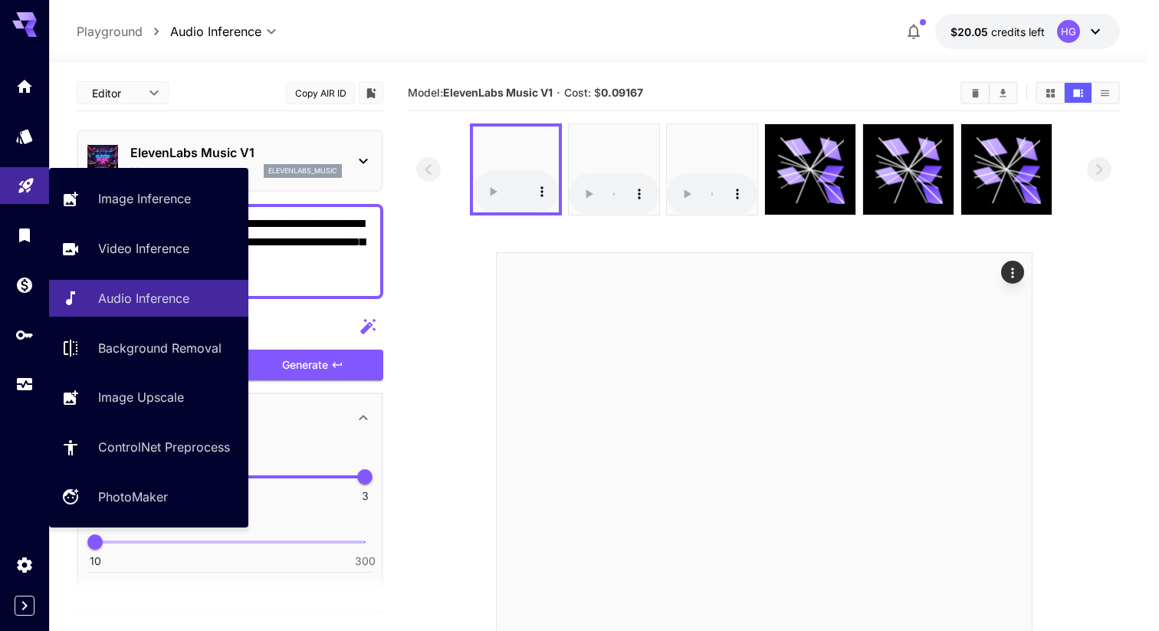
click at [18, 188] on icon "Playground" at bounding box center [26, 181] width 18 height 18
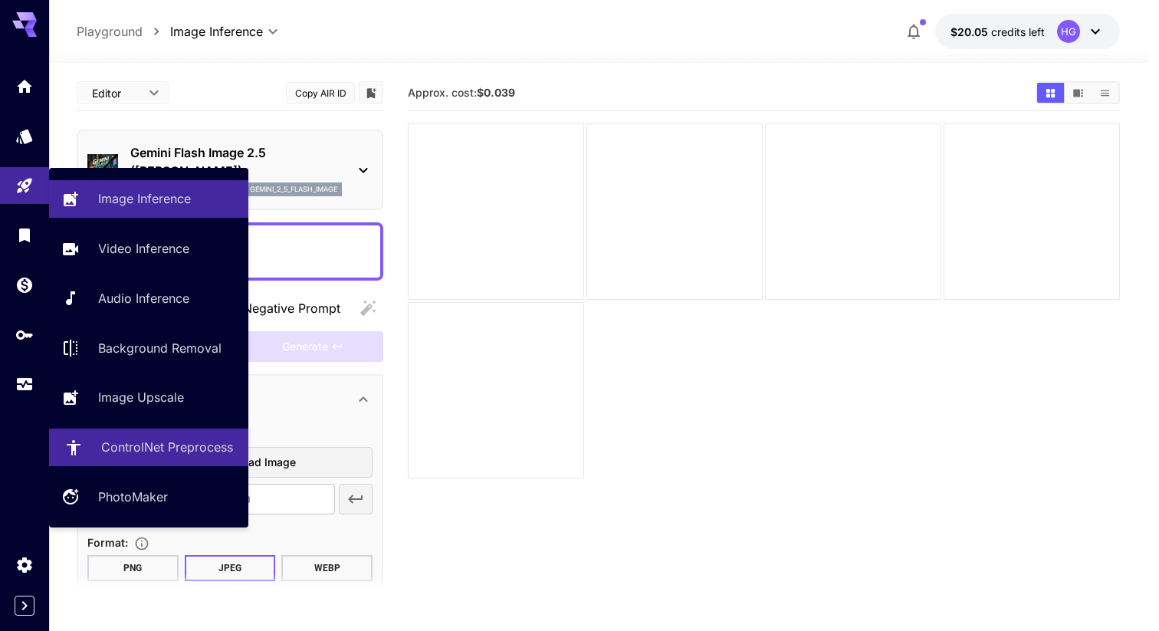
click at [157, 453] on p "ControlNet Preprocess" at bounding box center [167, 447] width 132 height 18
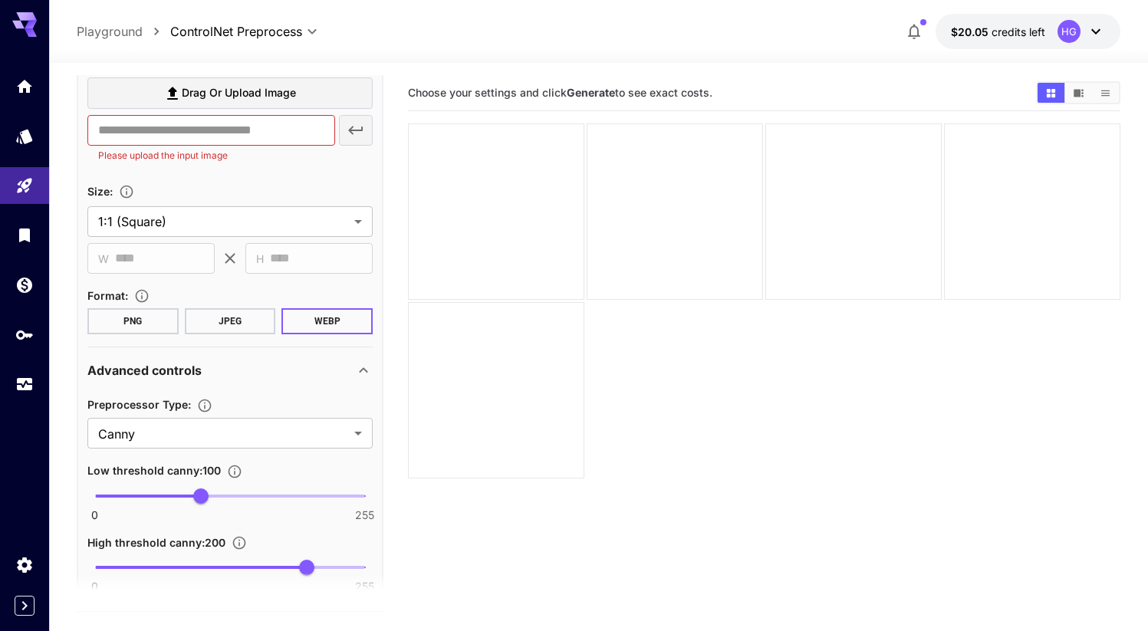
scroll to position [40, 0]
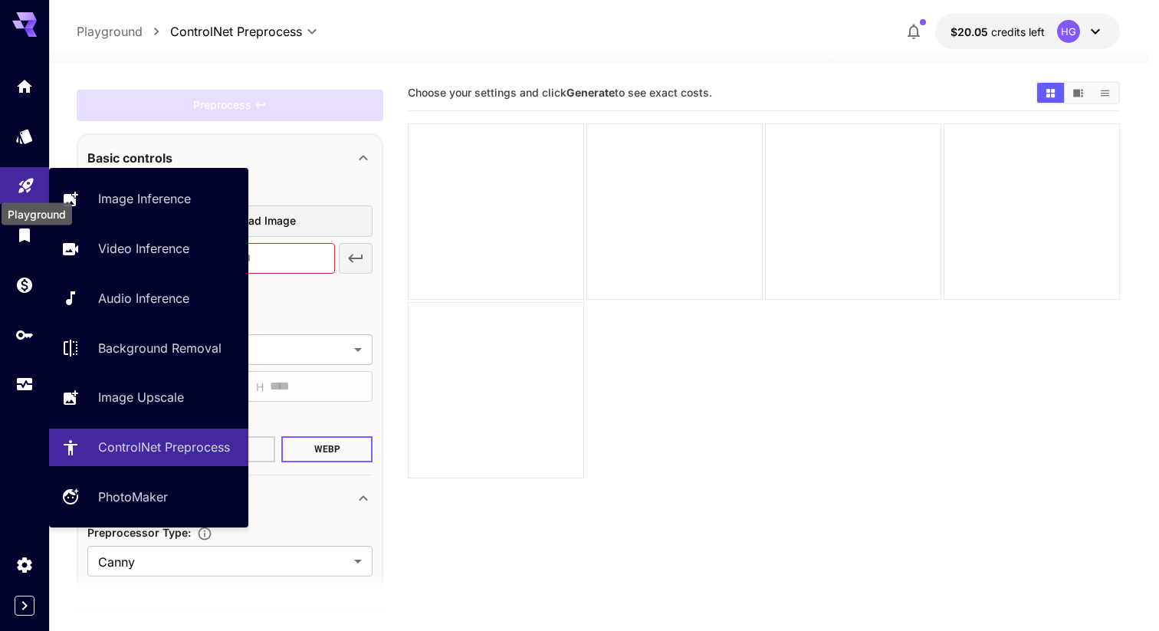
click at [31, 185] on icon "Playground" at bounding box center [26, 181] width 18 height 18
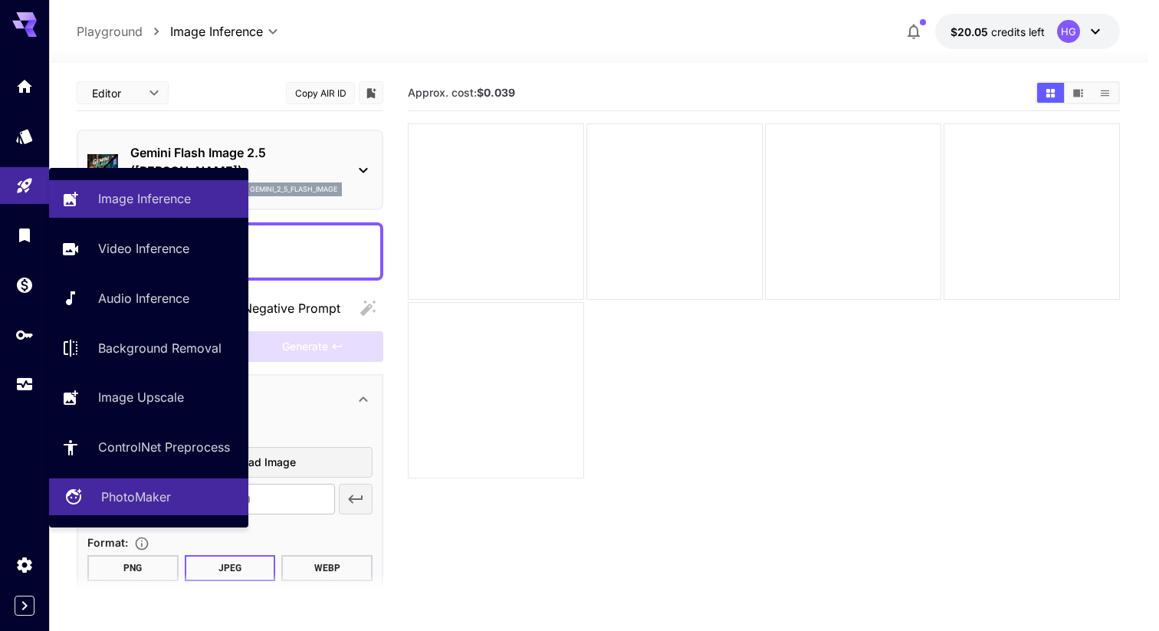
click at [152, 504] on p "PhotoMaker" at bounding box center [136, 497] width 70 height 18
type input "**********"
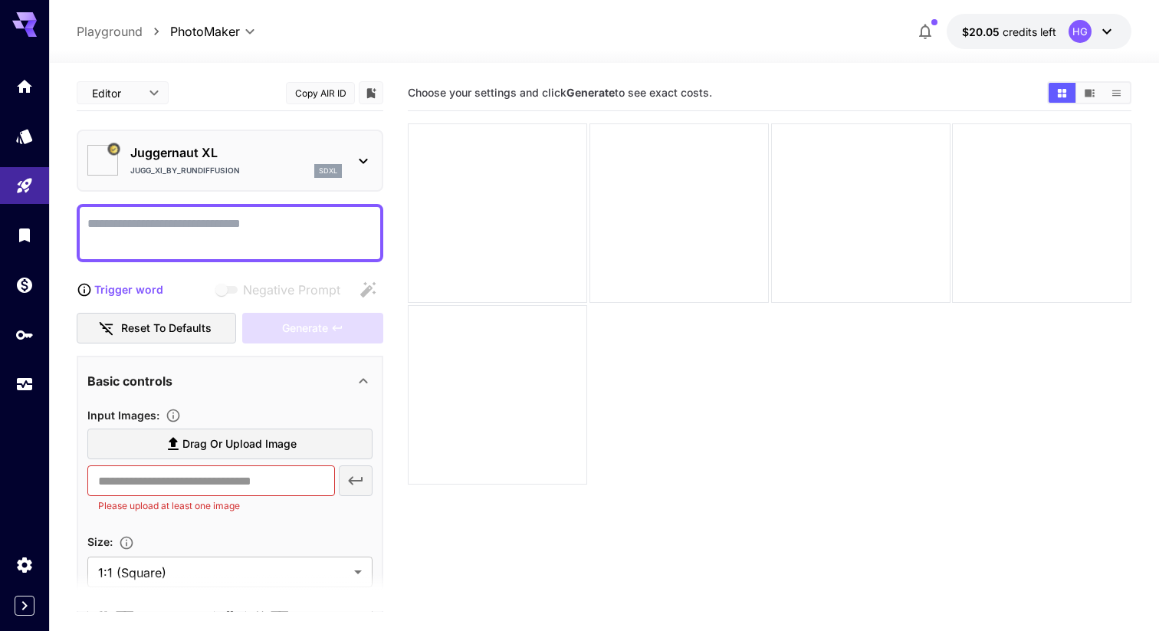
type input "*********"
type input "*******"
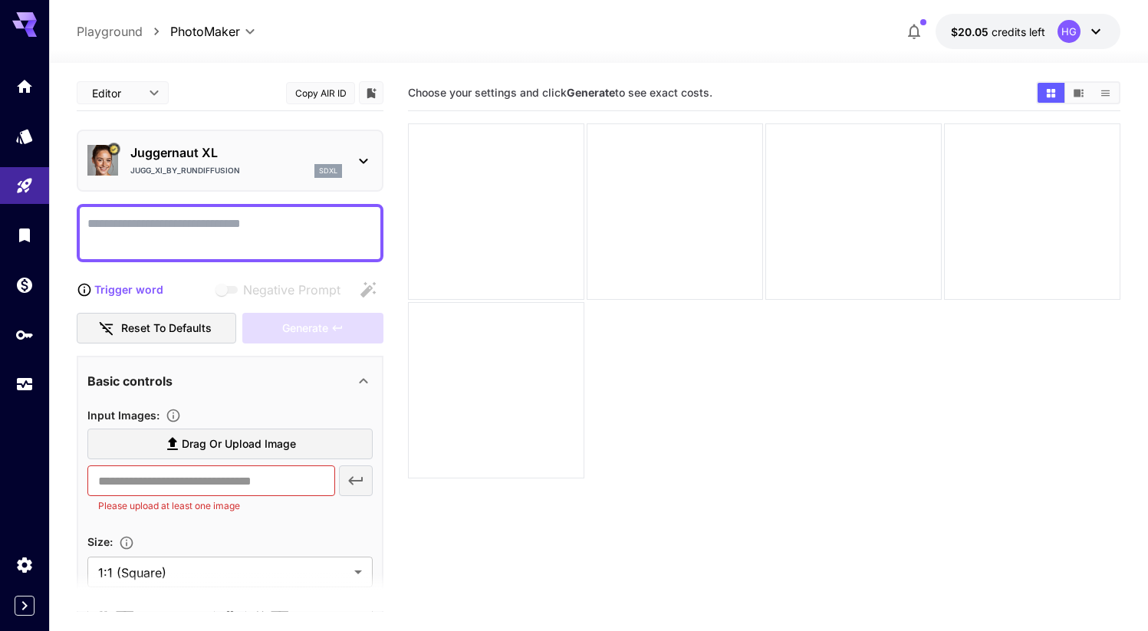
drag, startPoint x: 417, startPoint y: 91, endPoint x: 720, endPoint y: 104, distance: 303.2
click at [721, 98] on section "Choose your settings and click Generate to see exact costs." at bounding box center [716, 93] width 616 height 15
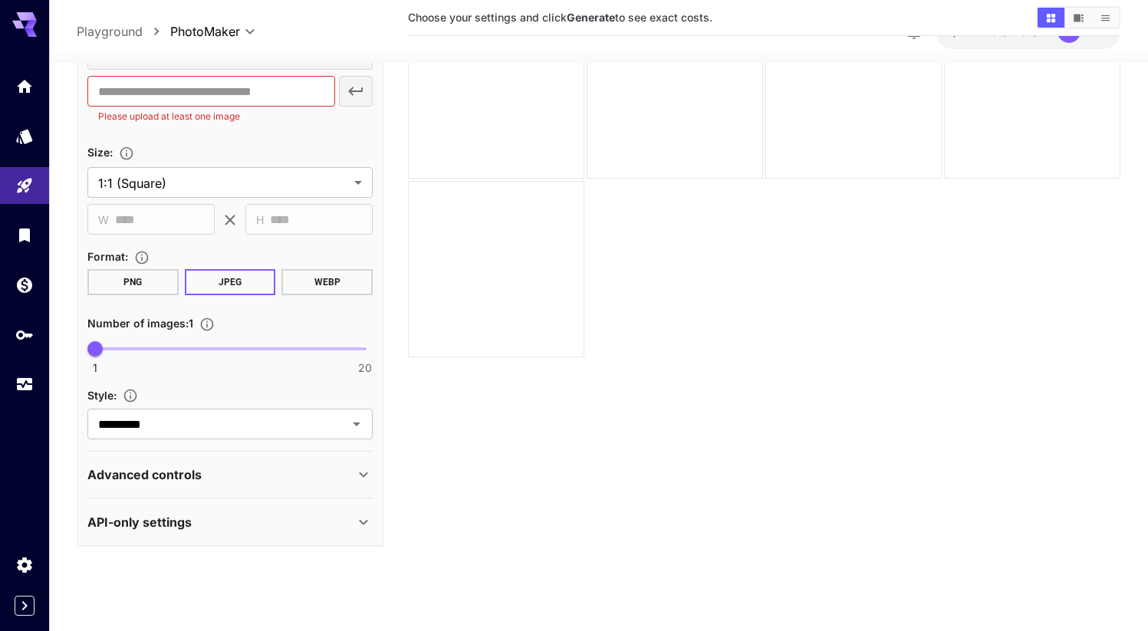
scroll to position [344, 0]
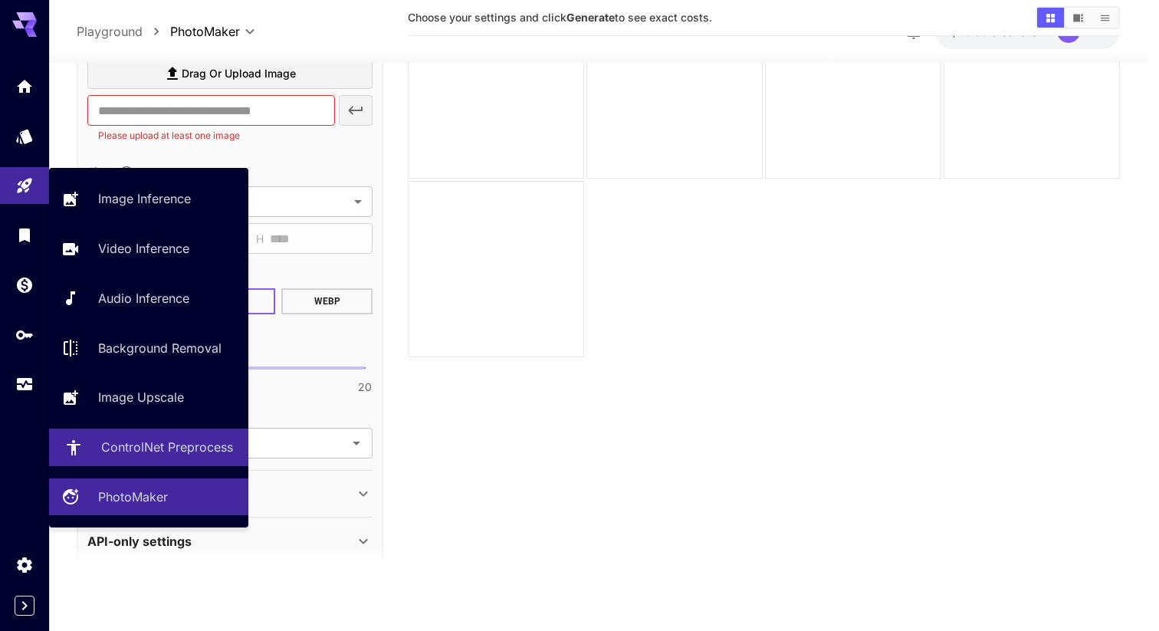
click at [137, 454] on p "ControlNet Preprocess" at bounding box center [167, 447] width 132 height 18
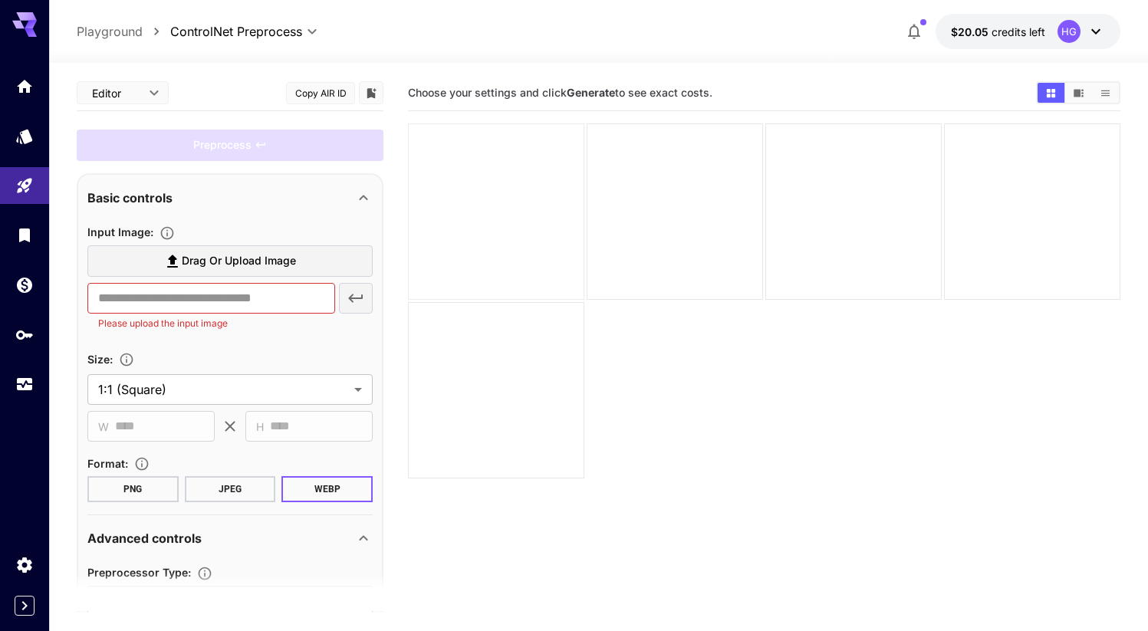
click at [492, 201] on div at bounding box center [496, 211] width 176 height 176
click at [233, 198] on div "Basic controls" at bounding box center [220, 198] width 267 height 18
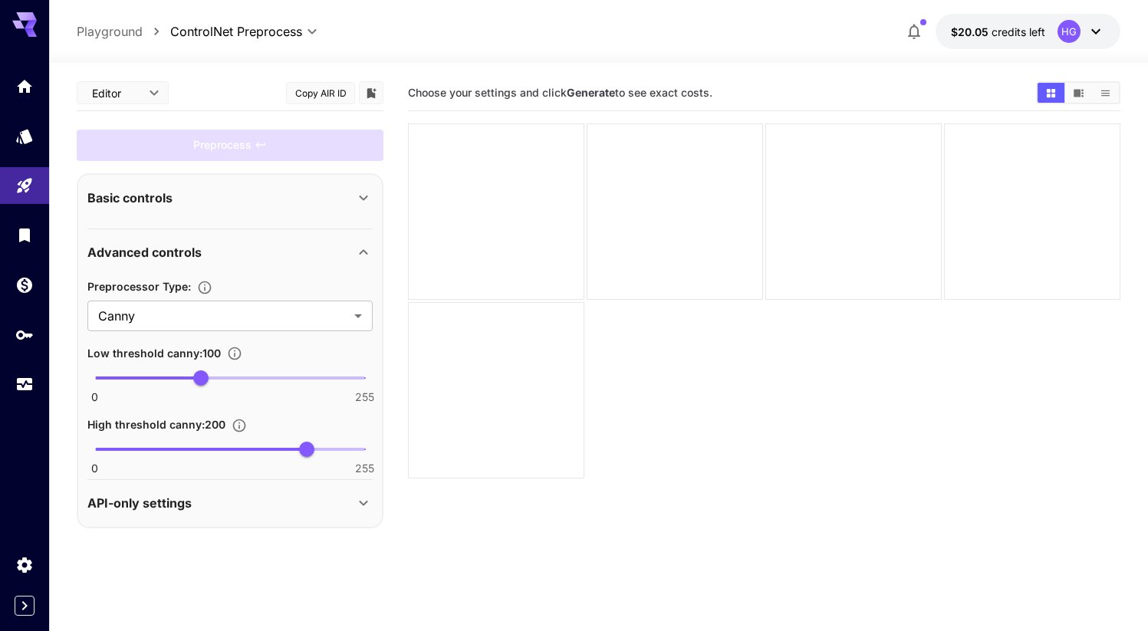
click at [240, 196] on div "Basic controls" at bounding box center [220, 198] width 267 height 18
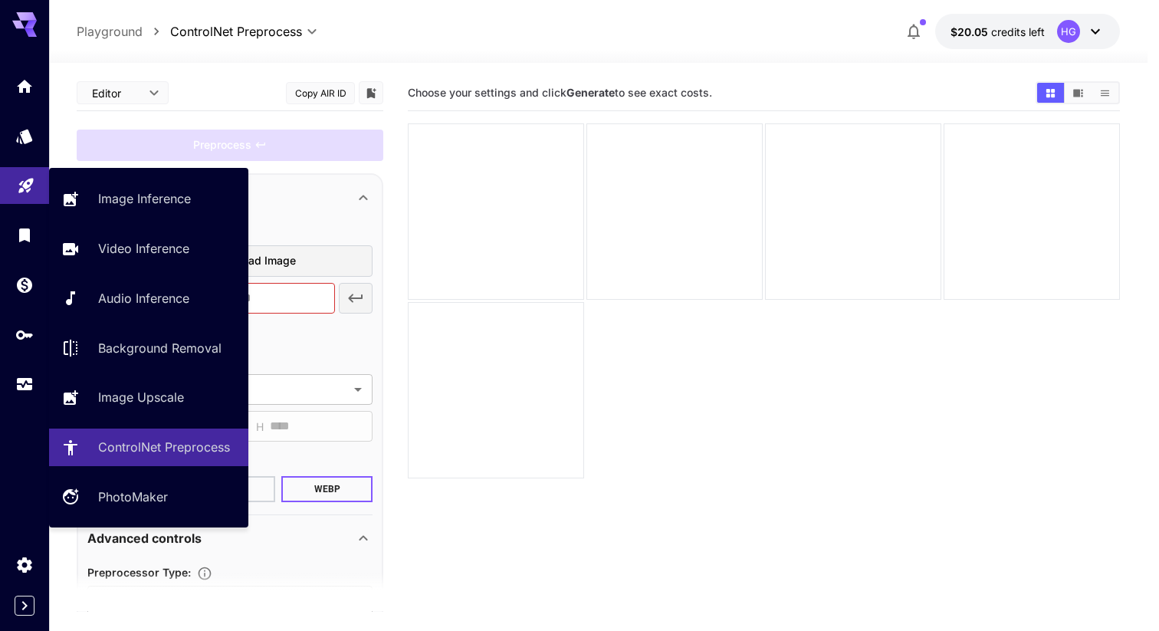
click at [23, 192] on link at bounding box center [24, 186] width 49 height 38
type input "**********"
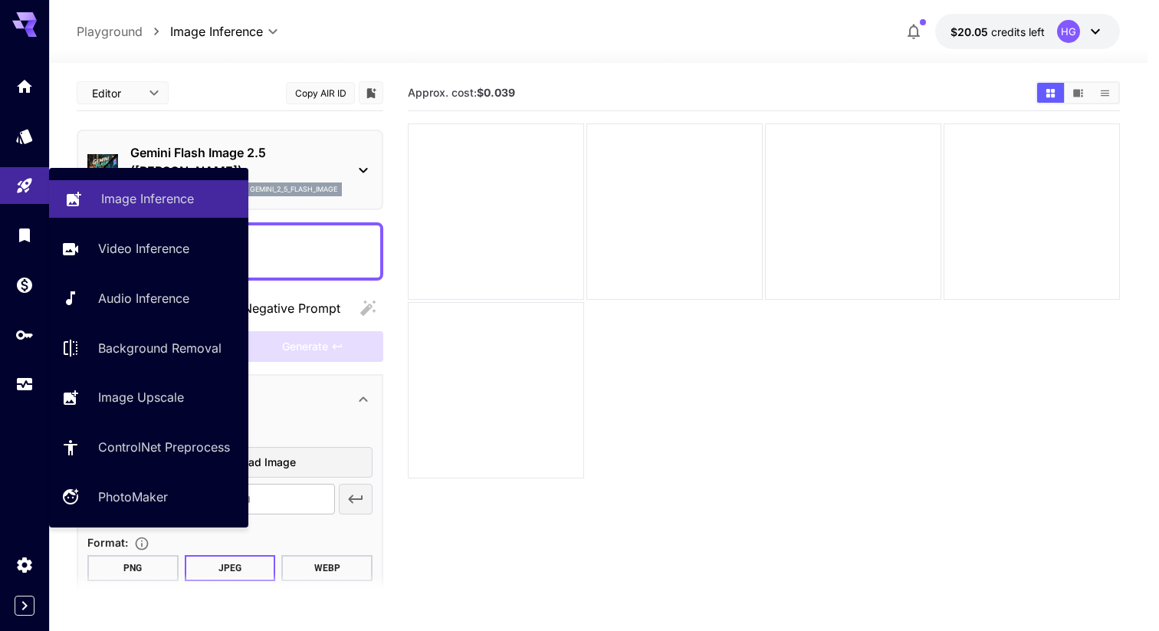
click at [113, 202] on p "Image Inference" at bounding box center [147, 198] width 93 height 18
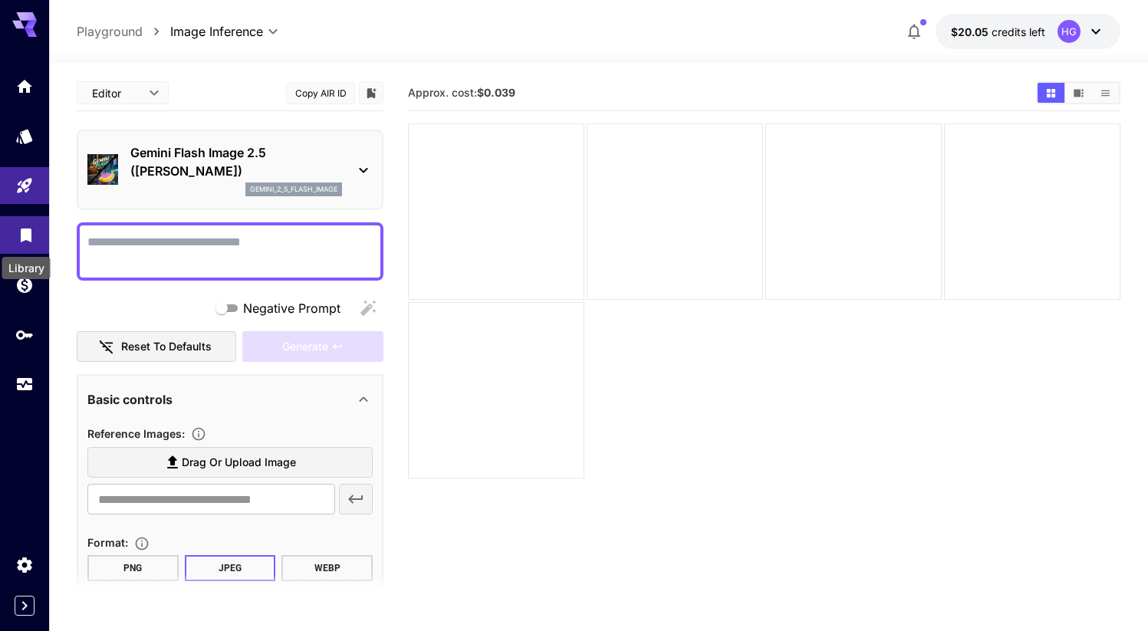
click at [22, 237] on icon "Library" at bounding box center [26, 231] width 11 height 14
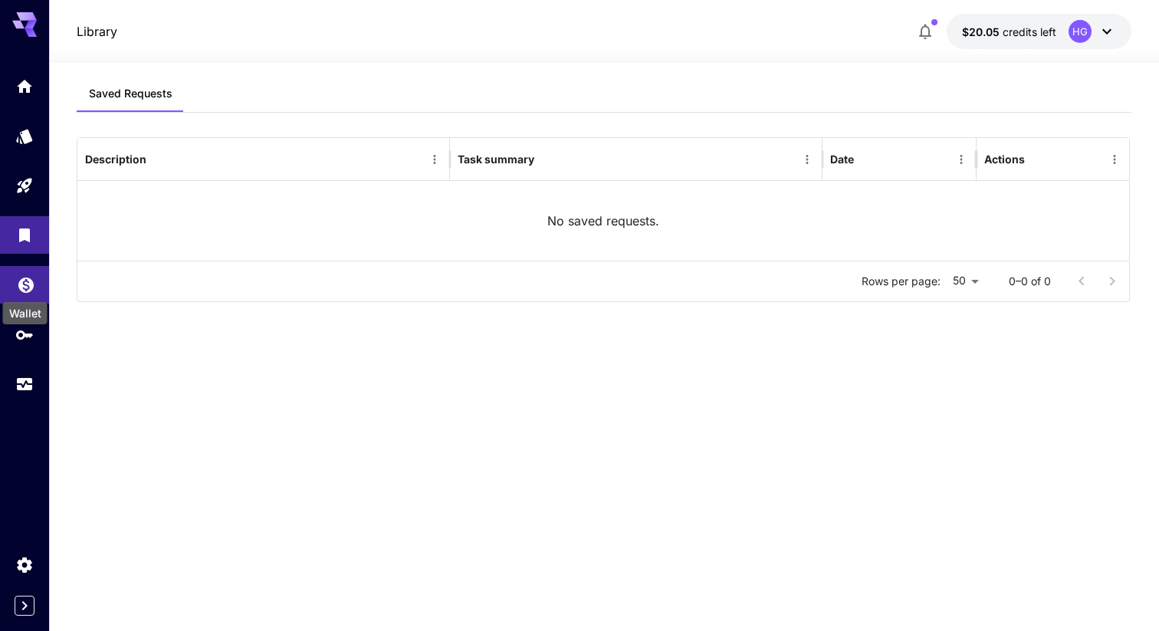
click at [31, 288] on icon "Wallet" at bounding box center [26, 280] width 18 height 18
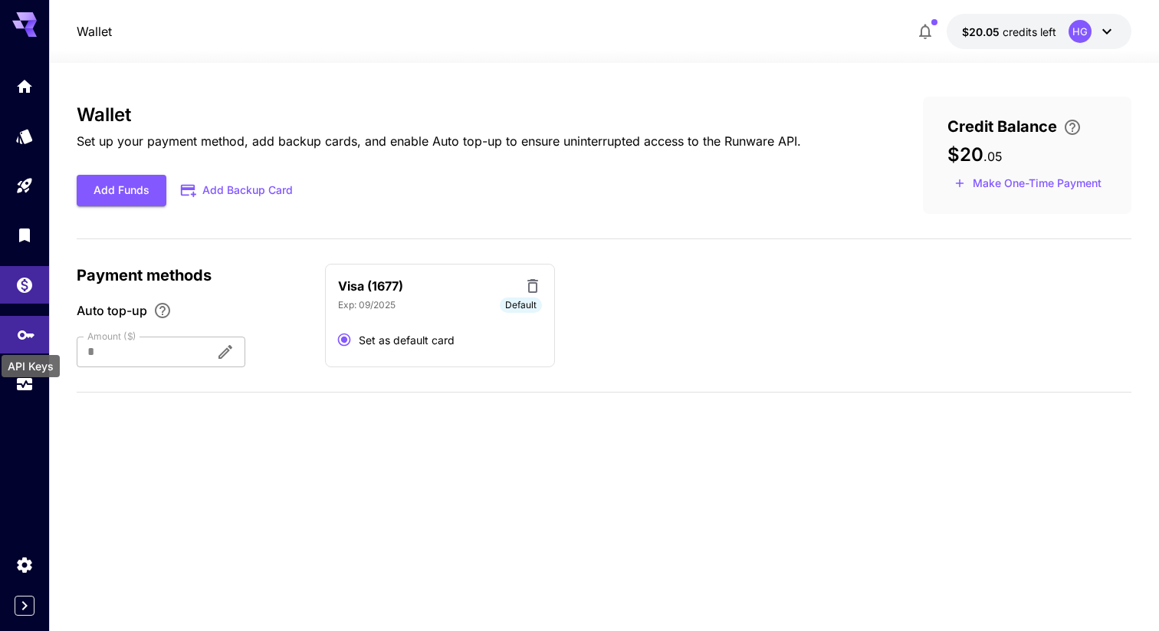
click at [28, 339] on icon "API Keys" at bounding box center [26, 330] width 18 height 18
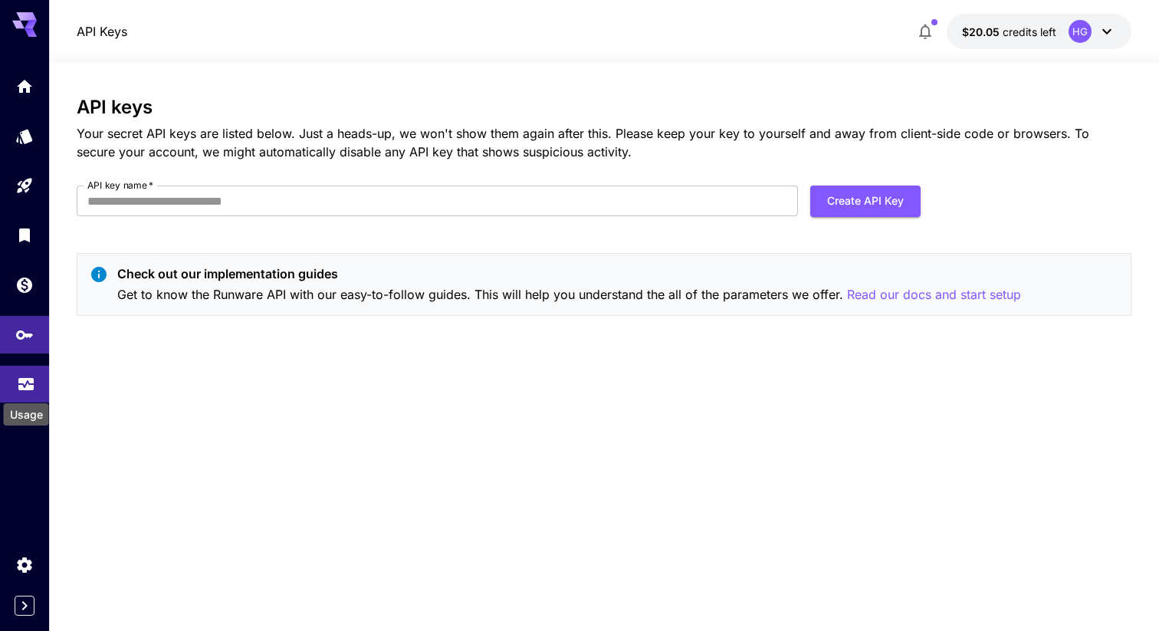
click at [31, 384] on icon "Usage" at bounding box center [25, 382] width 15 height 8
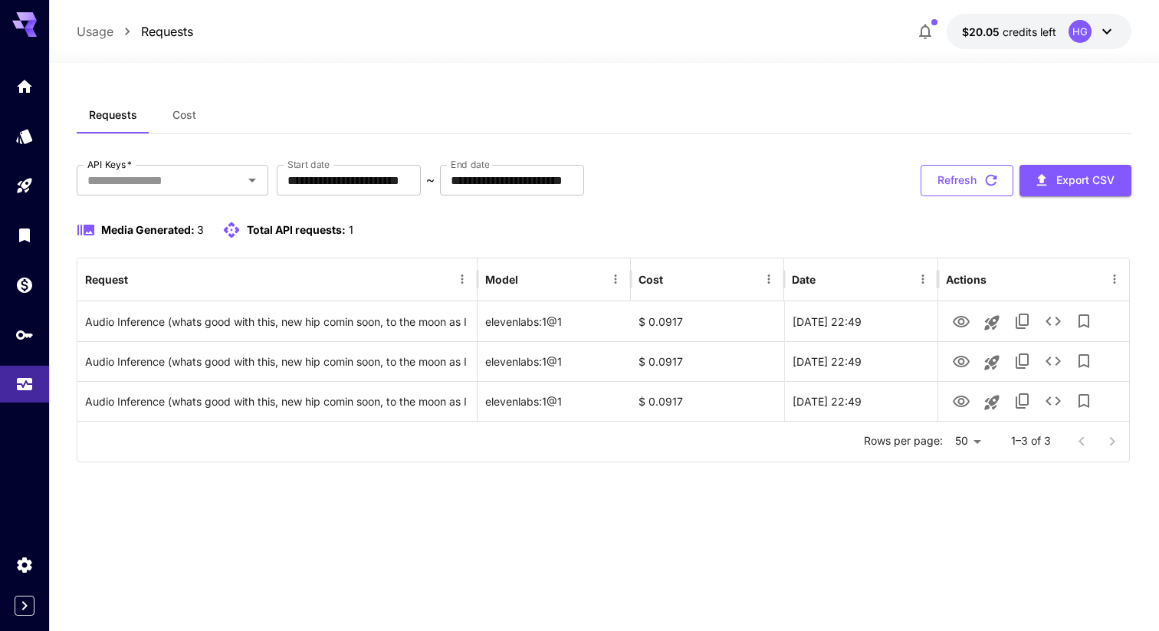
click at [975, 180] on button "Refresh" at bounding box center [967, 180] width 93 height 31
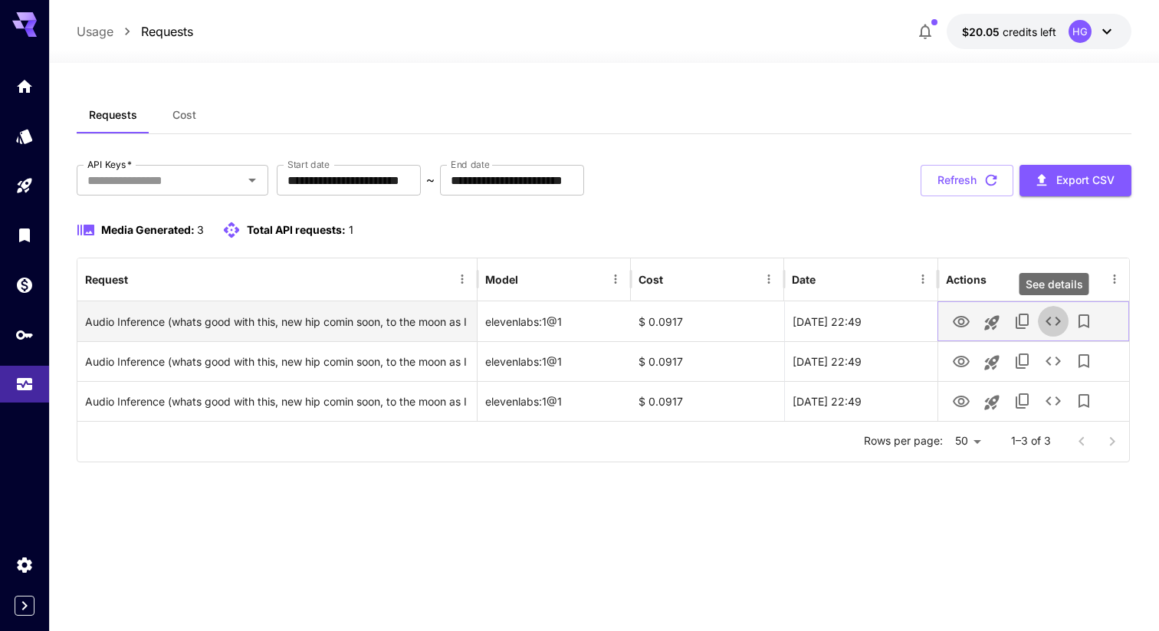
click at [1058, 321] on icon "See details" at bounding box center [1053, 321] width 18 height 18
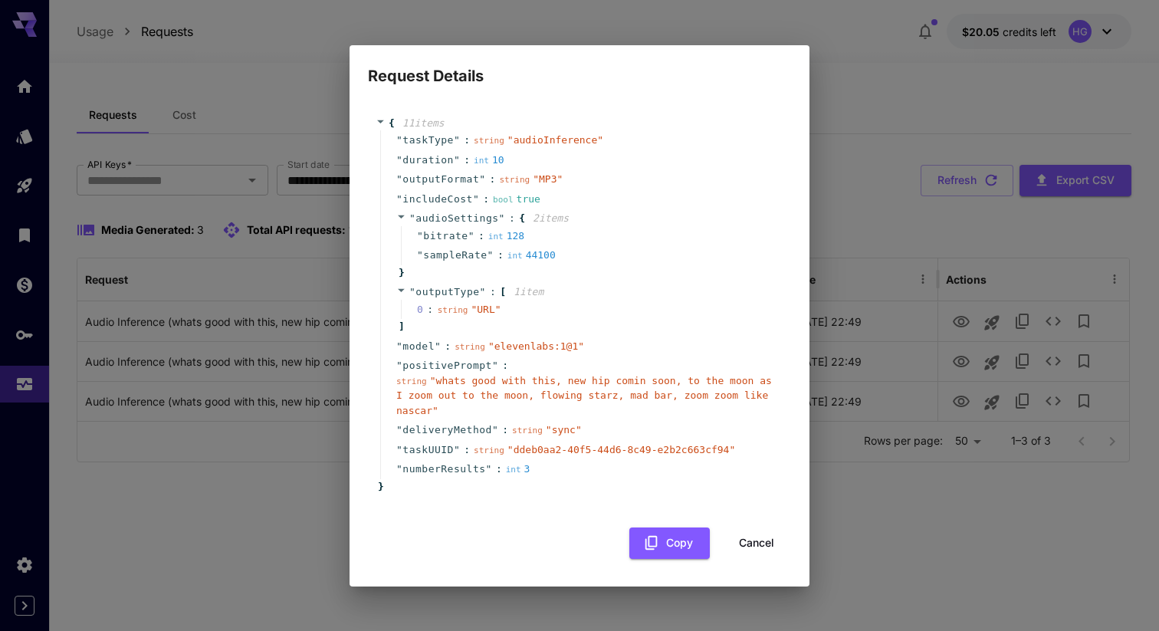
click at [766, 543] on button "Cancel" at bounding box center [756, 543] width 69 height 31
